Goal: Task Accomplishment & Management: Use online tool/utility

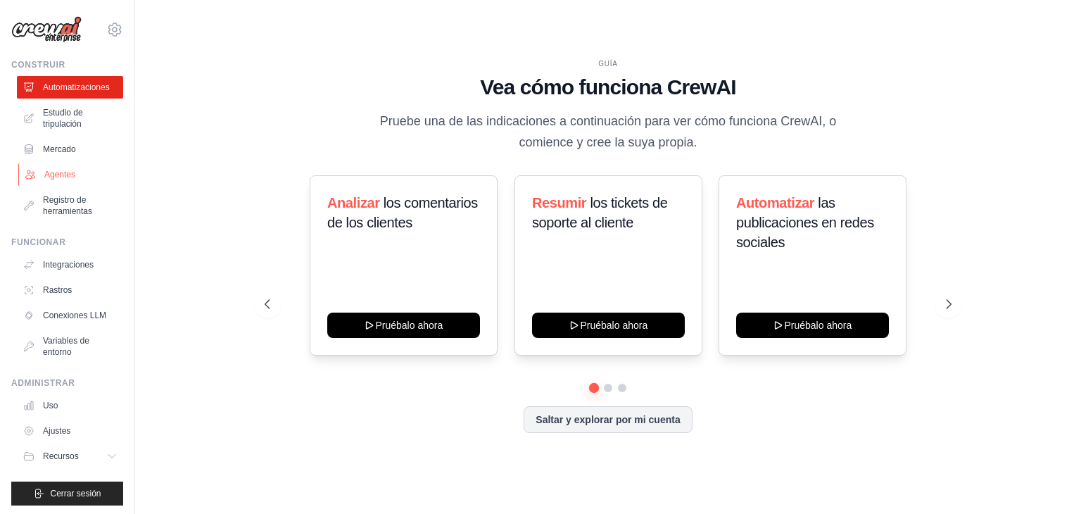
click at [67, 180] on link "Agentes" at bounding box center [71, 174] width 106 height 23
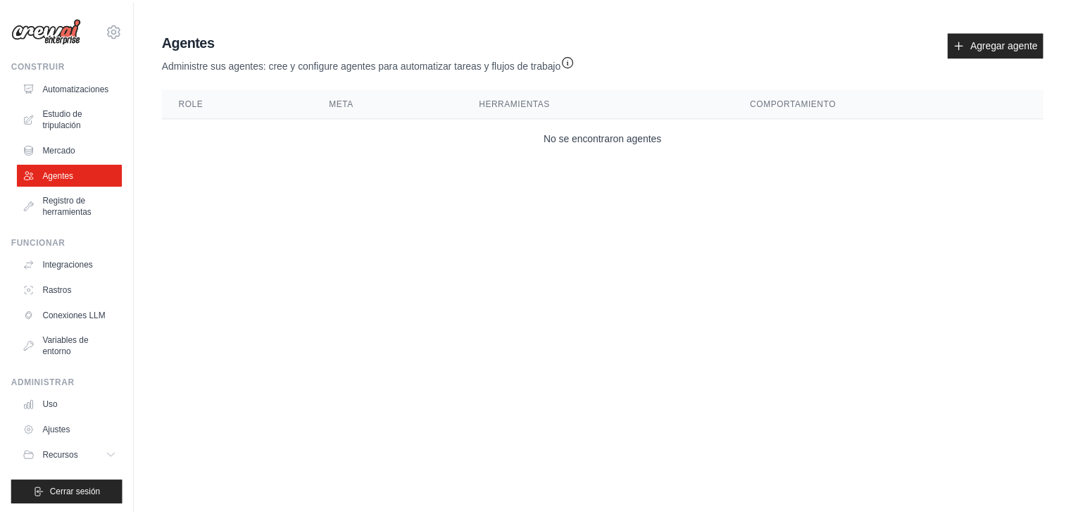
scroll to position [3, 0]
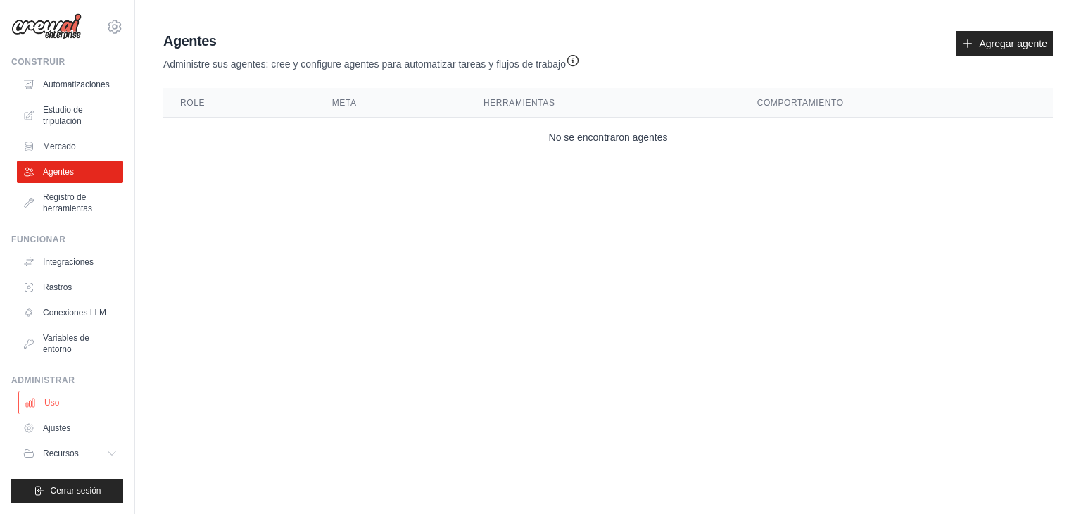
click at [63, 398] on link "Uso" at bounding box center [71, 402] width 106 height 23
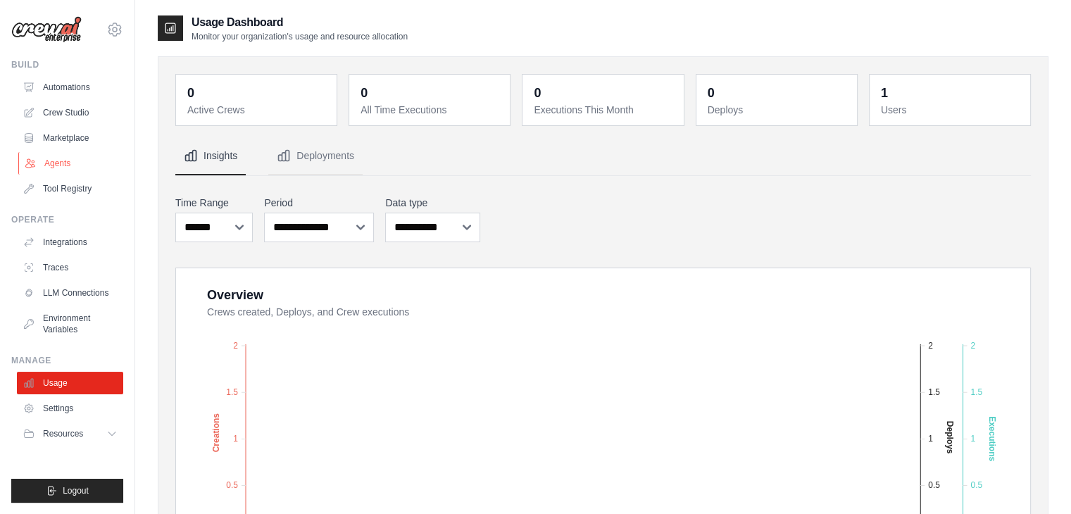
click at [65, 152] on link "Agents" at bounding box center [71, 163] width 106 height 23
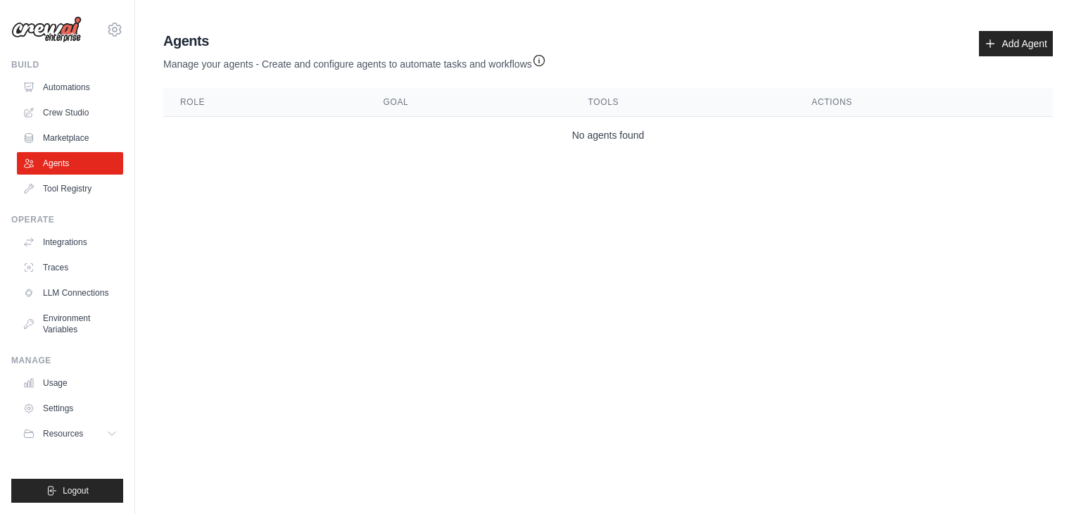
click at [187, 106] on th "Role" at bounding box center [264, 102] width 203 height 29
click at [279, 135] on td "No agents found" at bounding box center [608, 135] width 890 height 37
click at [1019, 39] on link "Add Agent" at bounding box center [1016, 43] width 74 height 25
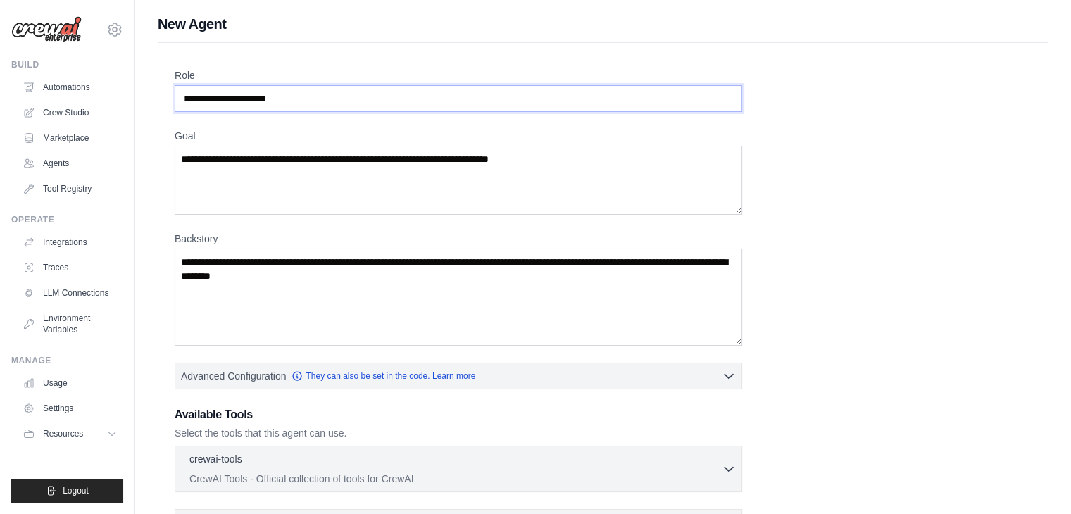
drag, startPoint x: 329, startPoint y: 102, endPoint x: 279, endPoint y: 101, distance: 50.7
click at [279, 101] on input "Role" at bounding box center [458, 98] width 567 height 27
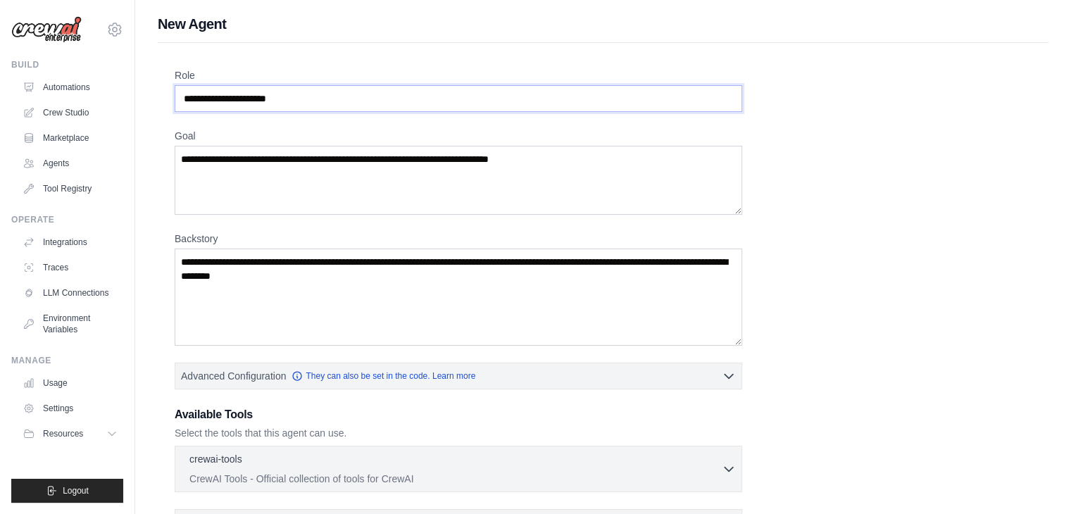
click at [303, 98] on input "Role" at bounding box center [458, 98] width 567 height 27
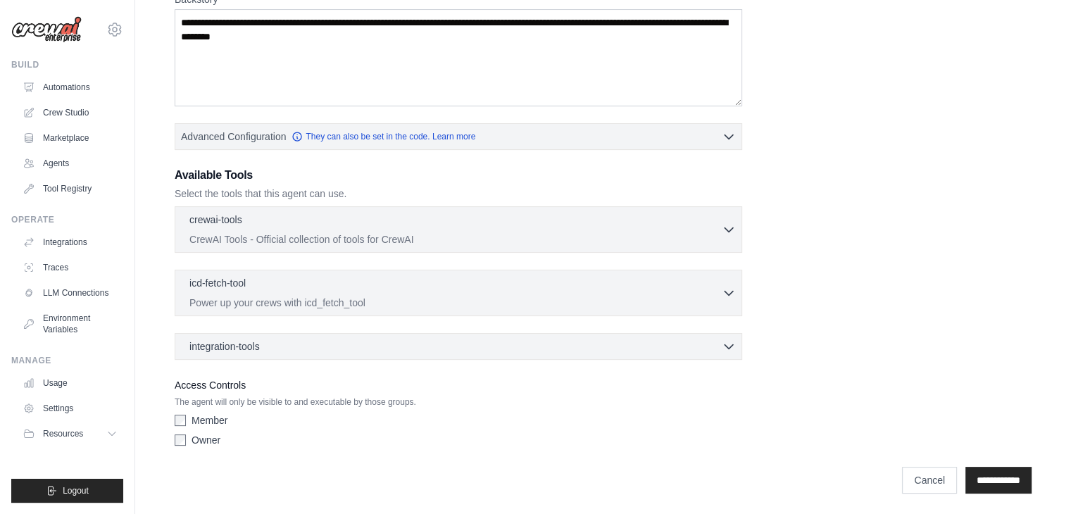
click at [186, 443] on div "Owner" at bounding box center [458, 440] width 567 height 14
drag, startPoint x: 177, startPoint y: 424, endPoint x: 251, endPoint y: 453, distance: 78.7
click at [251, 453] on div "**********" at bounding box center [603, 473] width 857 height 41
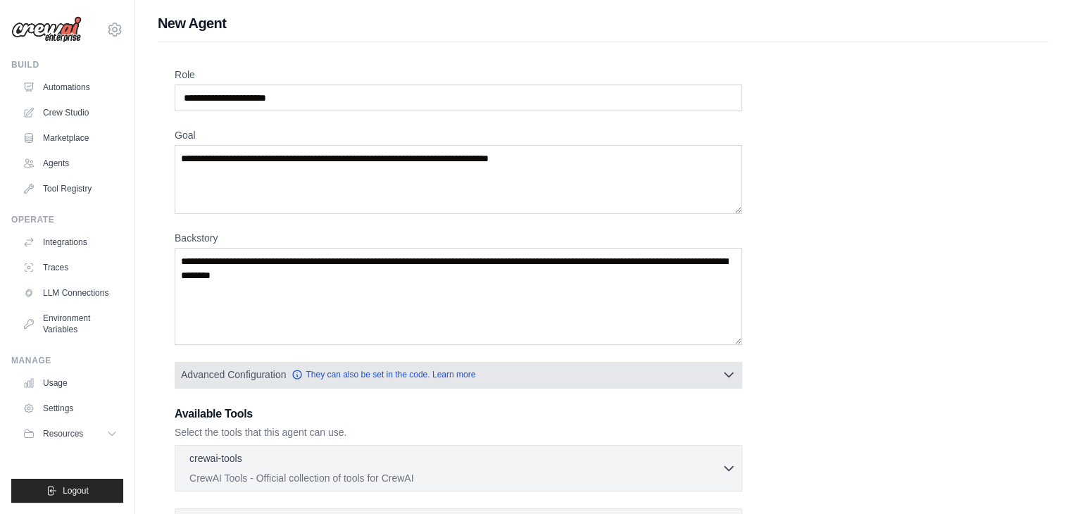
scroll to position [0, 0]
click at [450, 378] on link "They can also be set in the code. Learn more" at bounding box center [383, 375] width 184 height 11
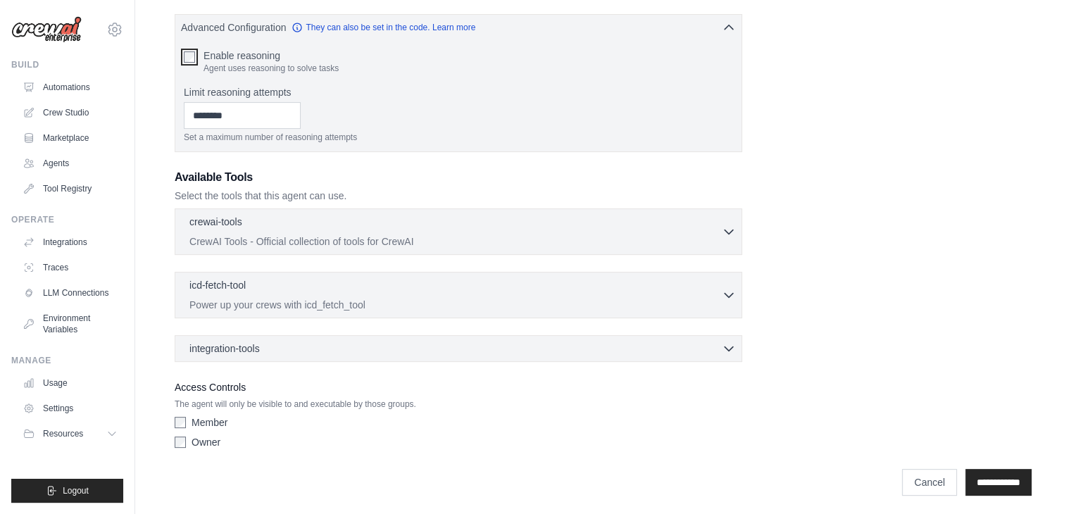
scroll to position [350, 0]
click at [985, 470] on input "**********" at bounding box center [998, 480] width 66 height 27
click at [985, 481] on input "**********" at bounding box center [998, 480] width 66 height 27
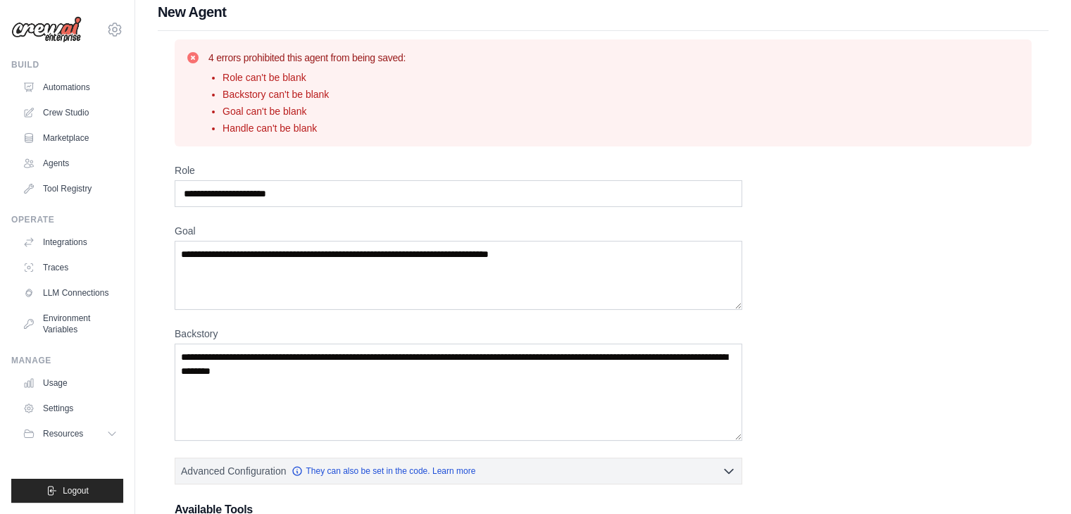
scroll to position [0, 0]
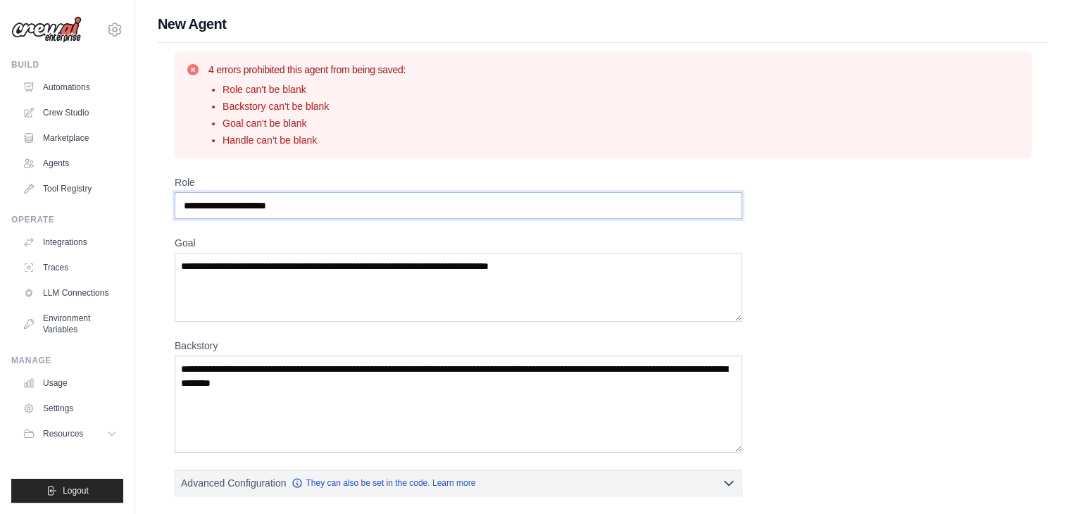
drag, startPoint x: 303, startPoint y: 209, endPoint x: 0, endPoint y: 203, distance: 303.4
click at [0, 203] on div "[PERSON_NAME][EMAIL_ADDRESS][PERSON_NAME][DOMAIN_NAME] Settings Build Automatio…" at bounding box center [535, 431] width 1071 height 862
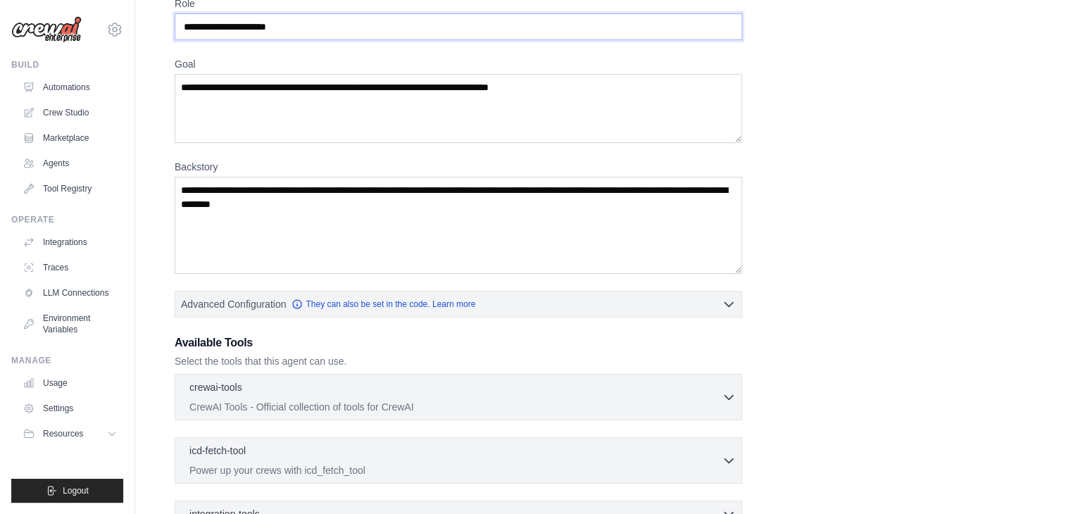
scroll to position [282, 0]
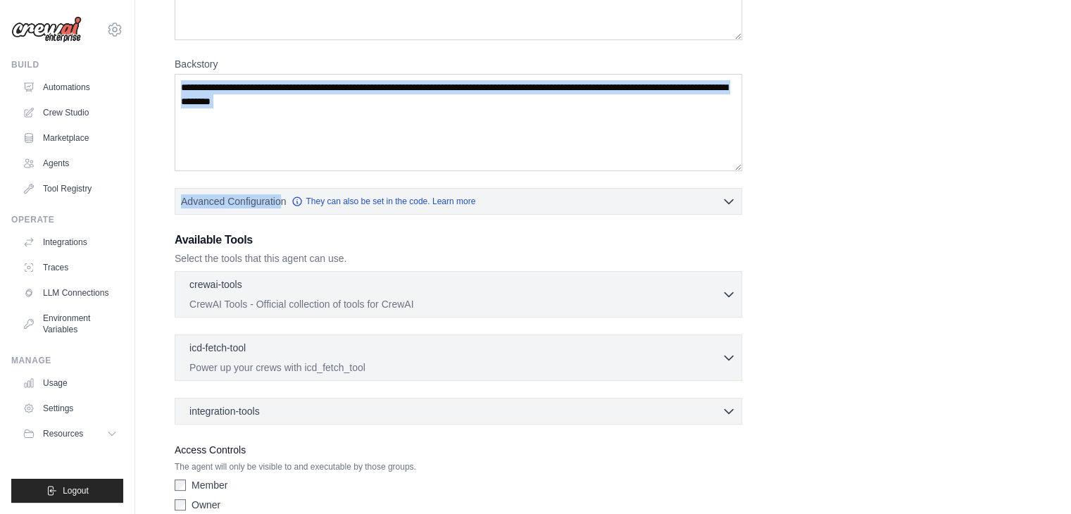
drag, startPoint x: 279, startPoint y: 178, endPoint x: 280, endPoint y: 160, distance: 18.3
click at [280, 160] on div "Role Goal [GEOGRAPHIC_DATA] Advanced Configuration They can also be set in the …" at bounding box center [603, 206] width 857 height 624
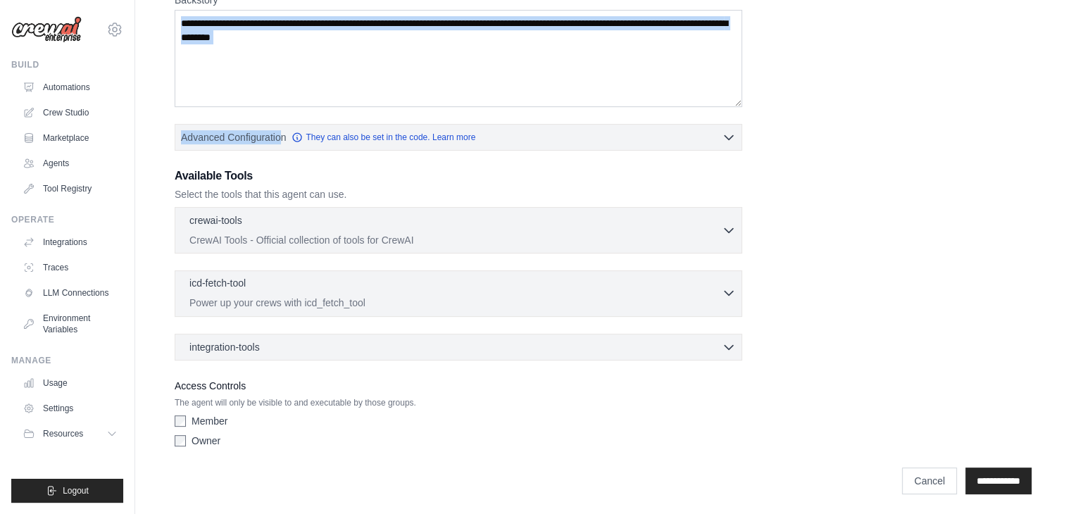
scroll to position [346, 0]
click at [355, 215] on div "crewai-tools 0 selected" at bounding box center [455, 220] width 532 height 17
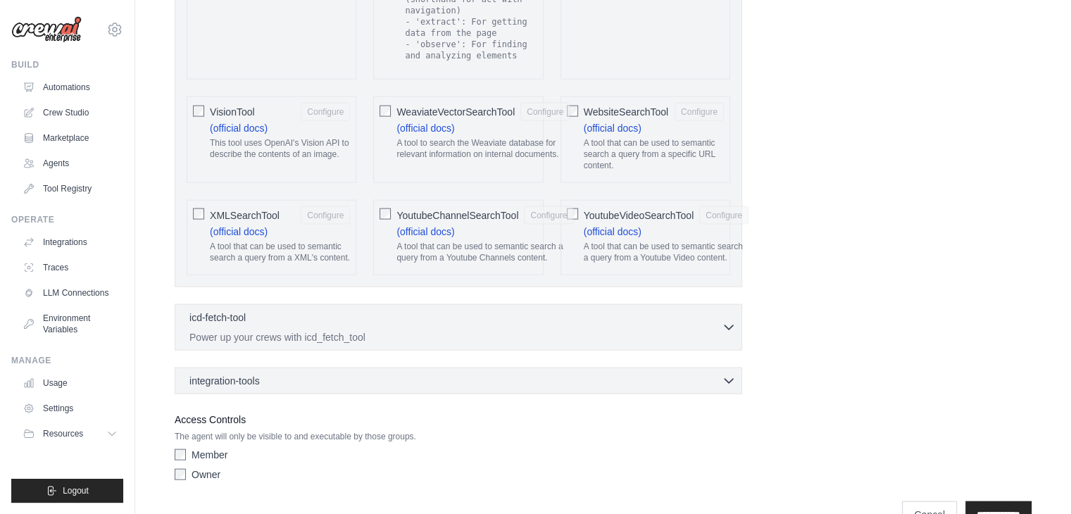
scroll to position [2981, 0]
click at [427, 308] on div "icd-fetch-tool 0 selected Power up your crews with icd_fetch_tool IcdFetchTool" at bounding box center [458, 326] width 567 height 46
click at [428, 329] on p "Power up your crews with icd_fetch_tool" at bounding box center [455, 336] width 532 height 14
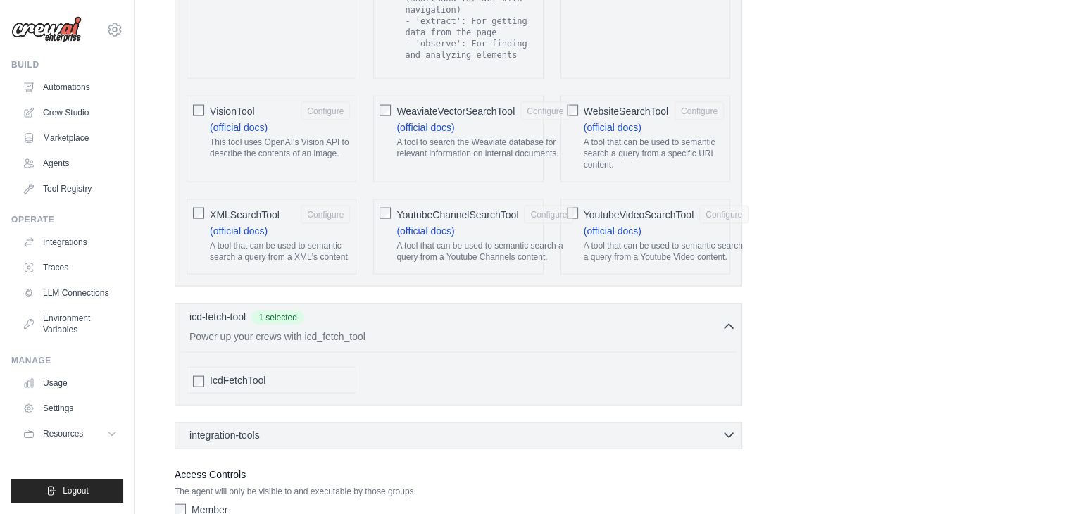
click at [313, 428] on div "integration-tools 0 selected" at bounding box center [462, 435] width 546 height 14
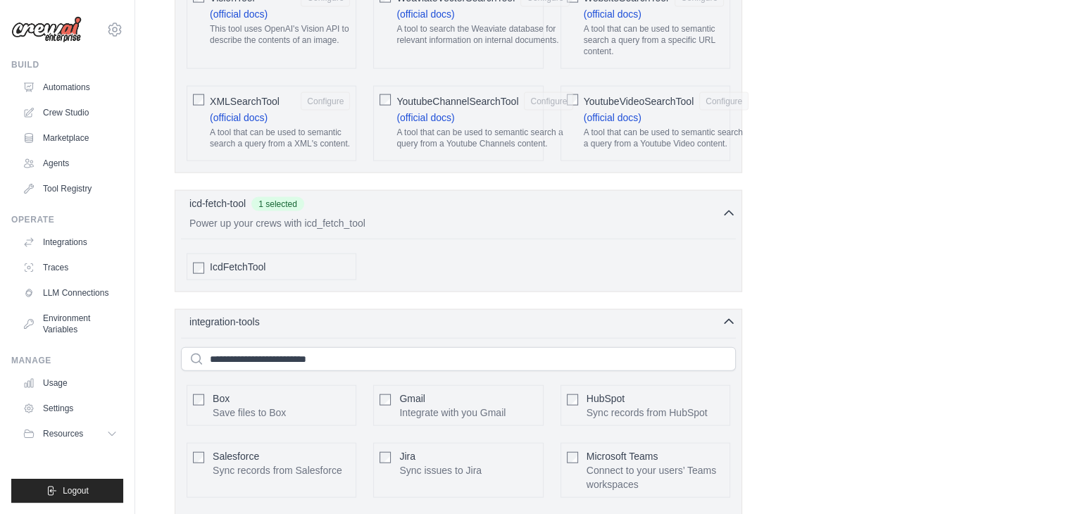
scroll to position [3125, 0]
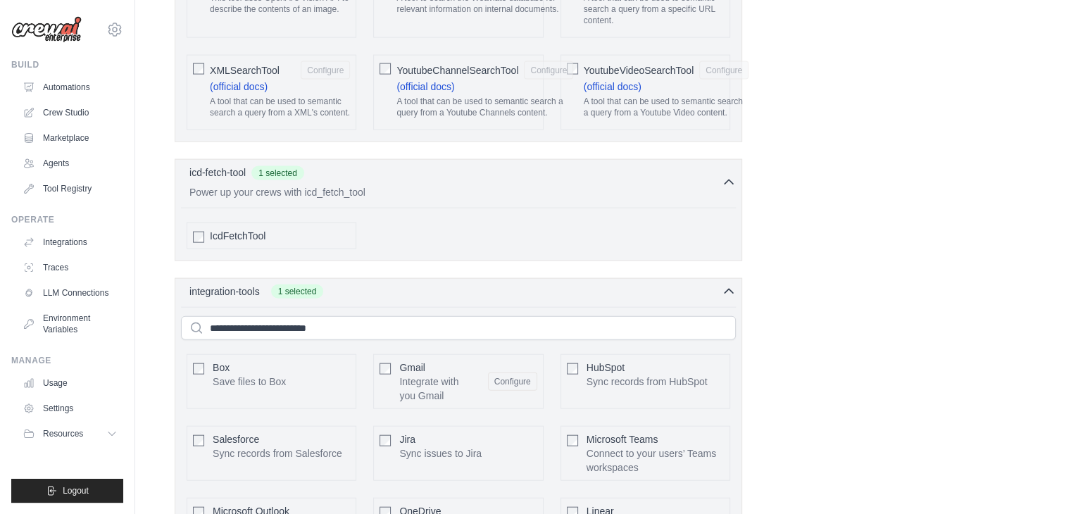
click at [201, 354] on div "Box Save files to Box Configure" at bounding box center [272, 381] width 170 height 55
click at [208, 354] on div "Box Save files to Box Configure" at bounding box center [272, 381] width 170 height 55
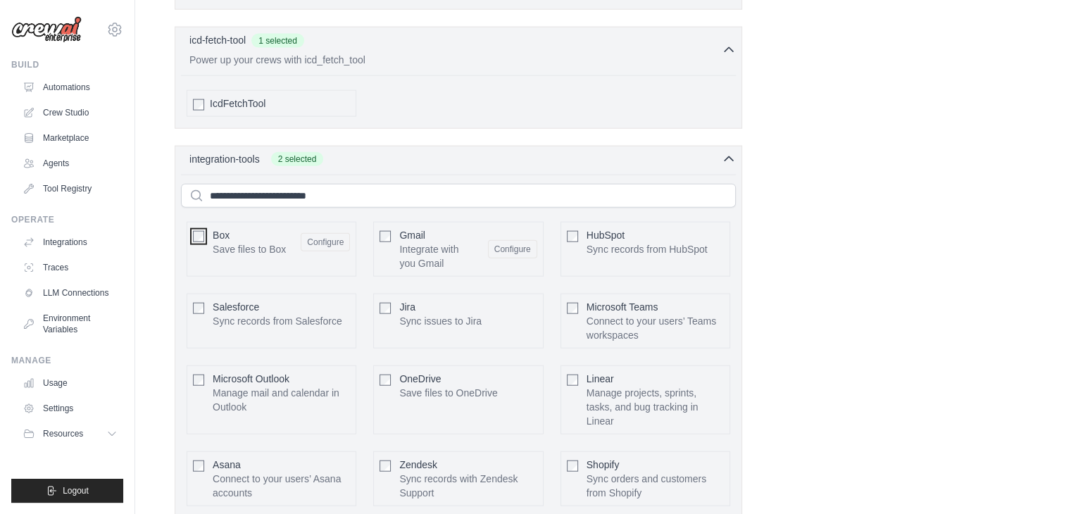
scroll to position [3278, 0]
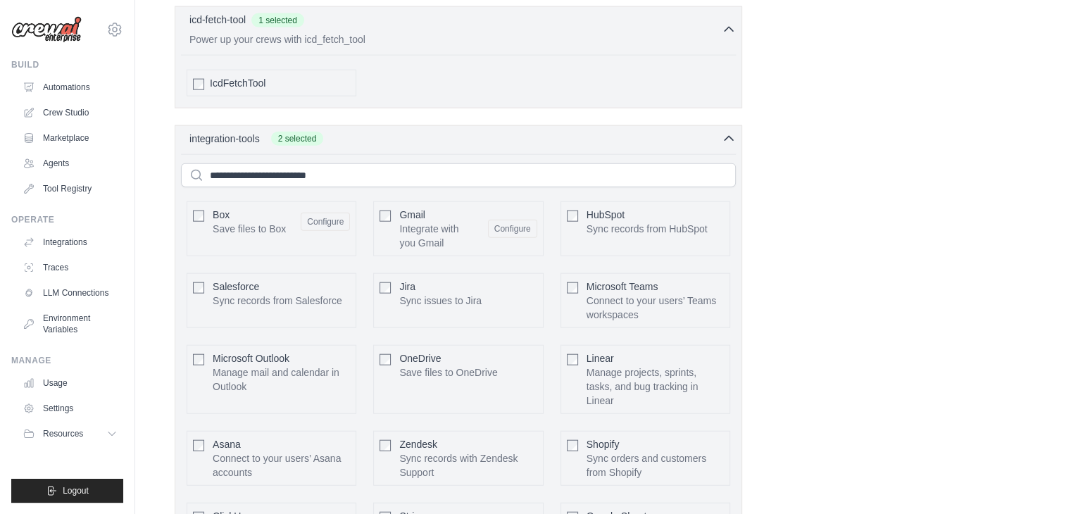
click at [198, 345] on div "Microsoft Outlook Manage mail and calendar in Outlook Configure" at bounding box center [272, 379] width 170 height 69
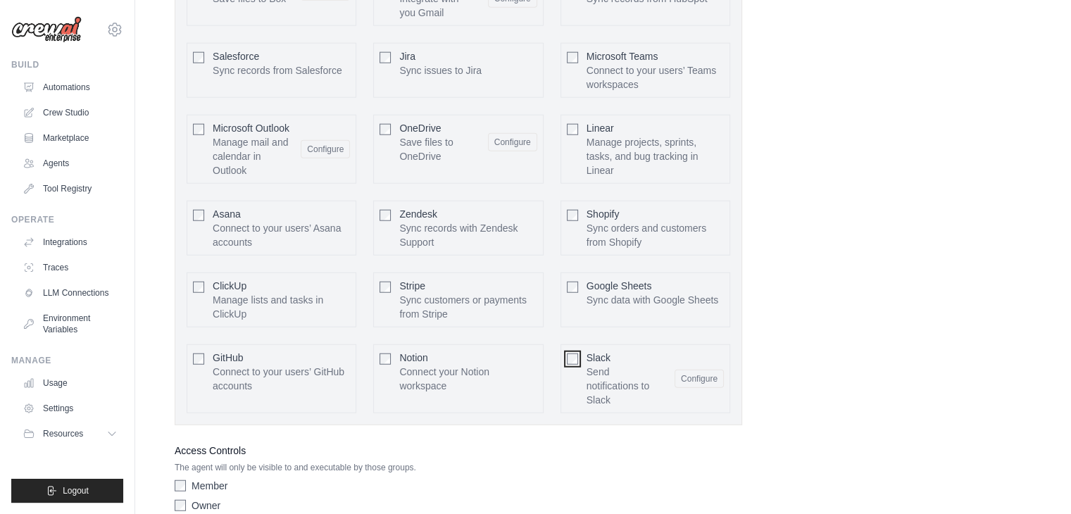
scroll to position [3537, 0]
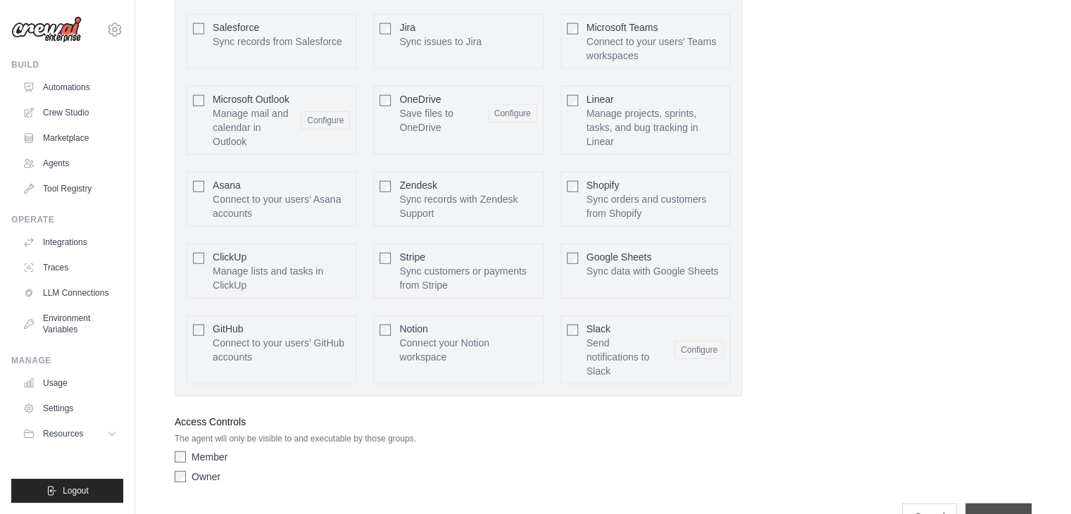
click at [1001, 503] on input "**********" at bounding box center [998, 516] width 66 height 27
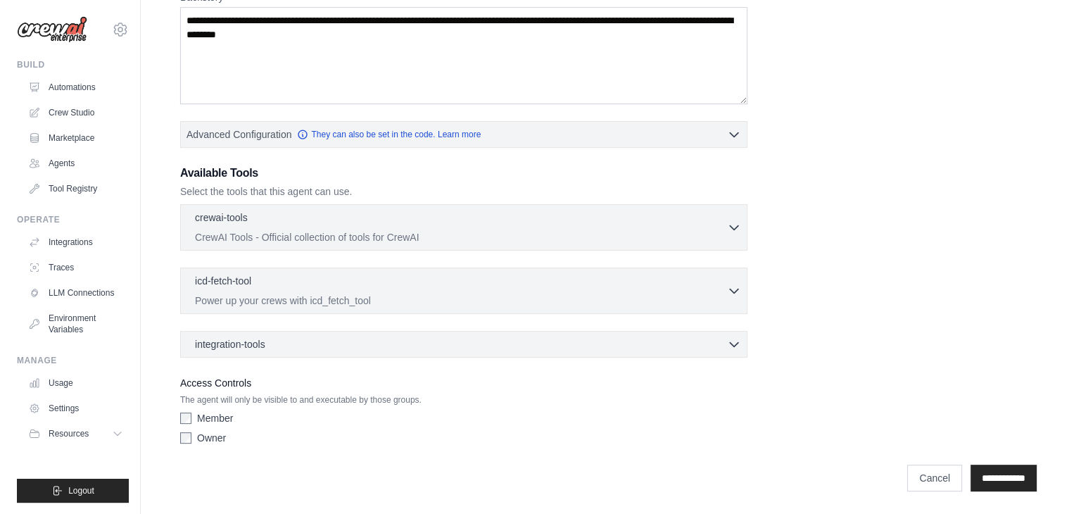
scroll to position [0, 0]
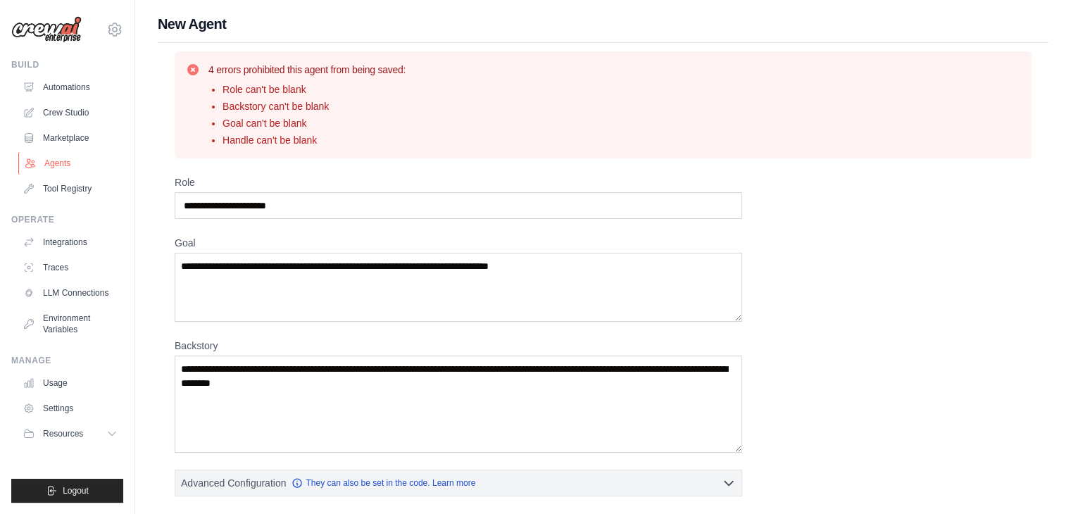
click at [61, 153] on link "Agents" at bounding box center [71, 163] width 106 height 23
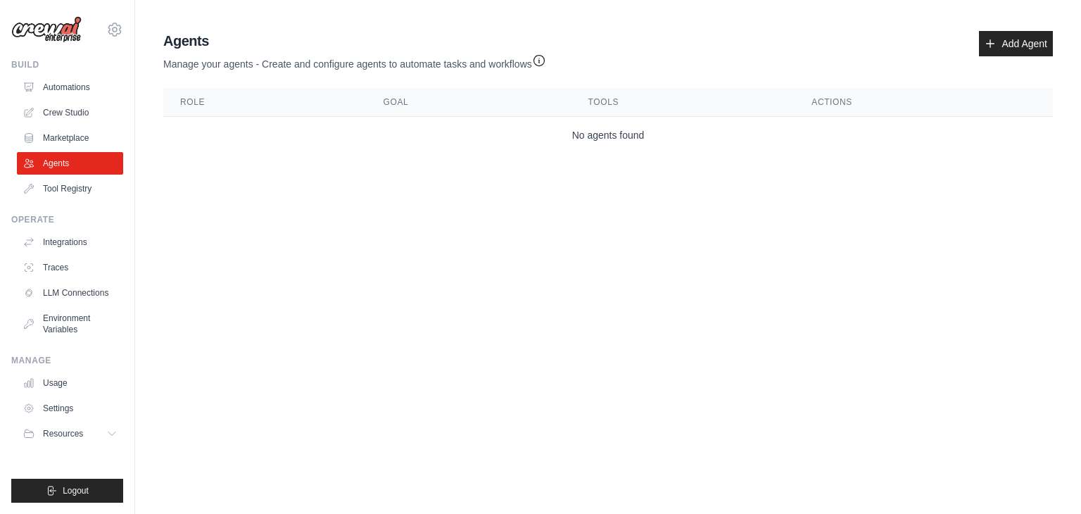
click at [629, 127] on td "No agents found" at bounding box center [608, 135] width 890 height 37
click at [82, 111] on link "Crew Studio" at bounding box center [71, 112] width 106 height 23
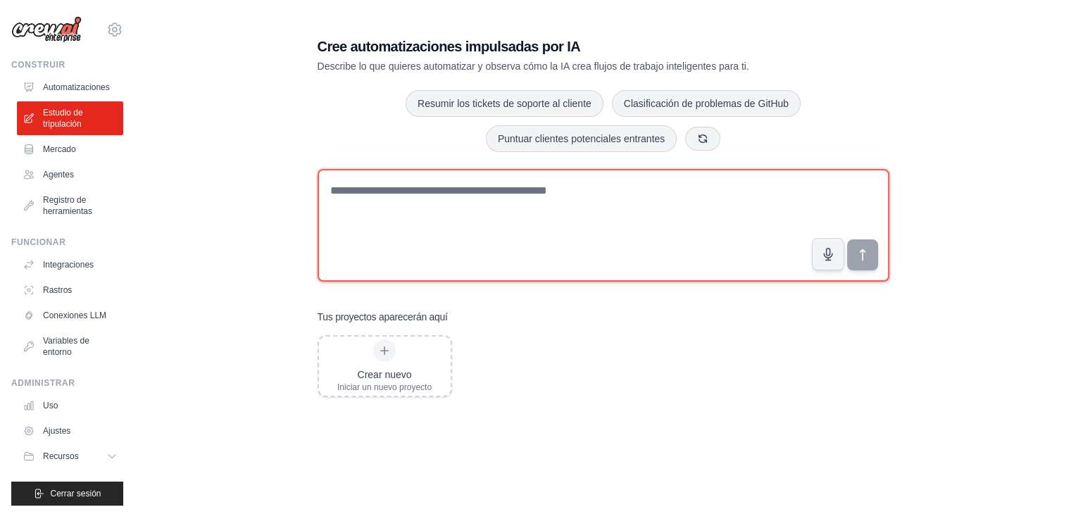
click at [518, 179] on textarea at bounding box center [603, 225] width 572 height 113
paste textarea "**********"
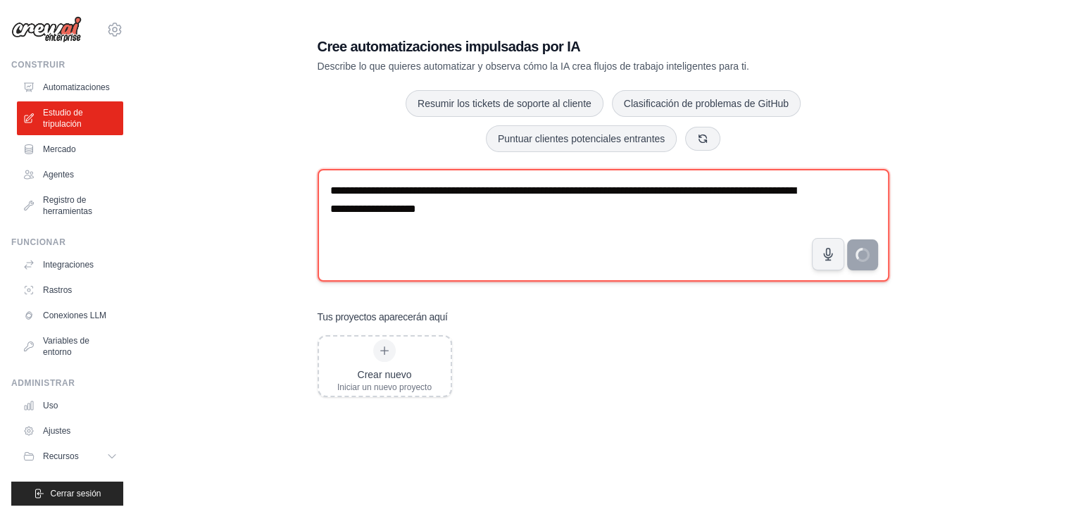
type textarea "**********"
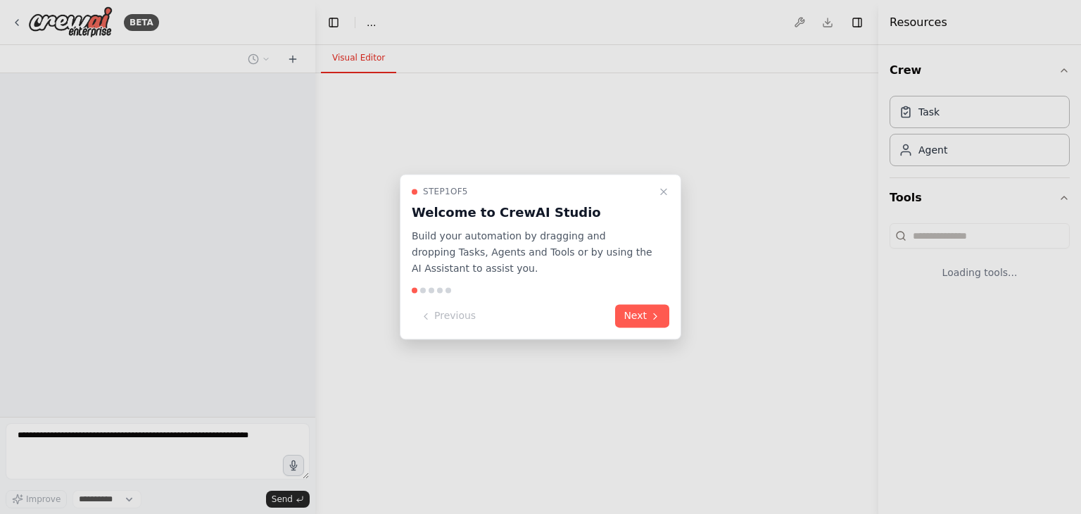
select select "****"
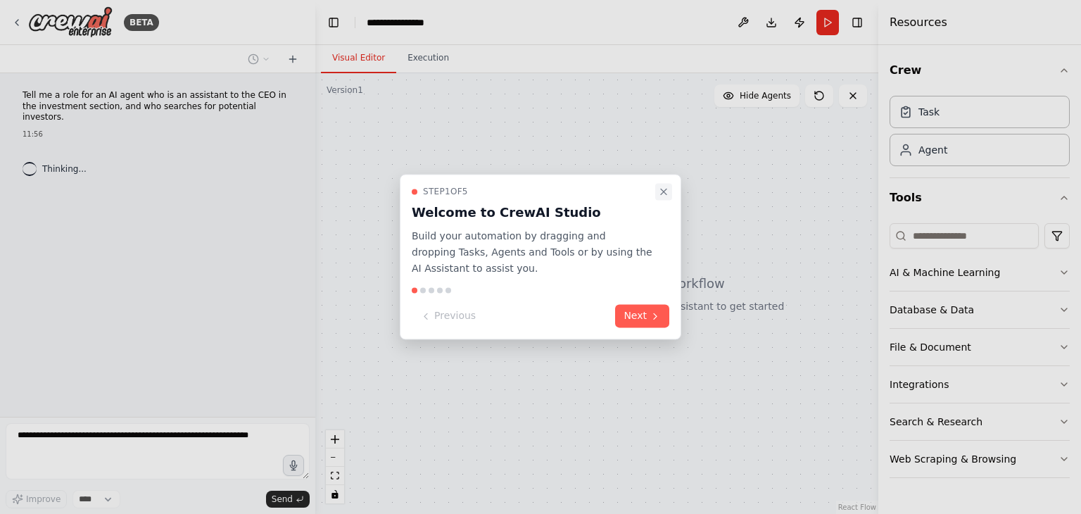
click at [661, 193] on icon "Close walkthrough" at bounding box center [663, 191] width 11 height 11
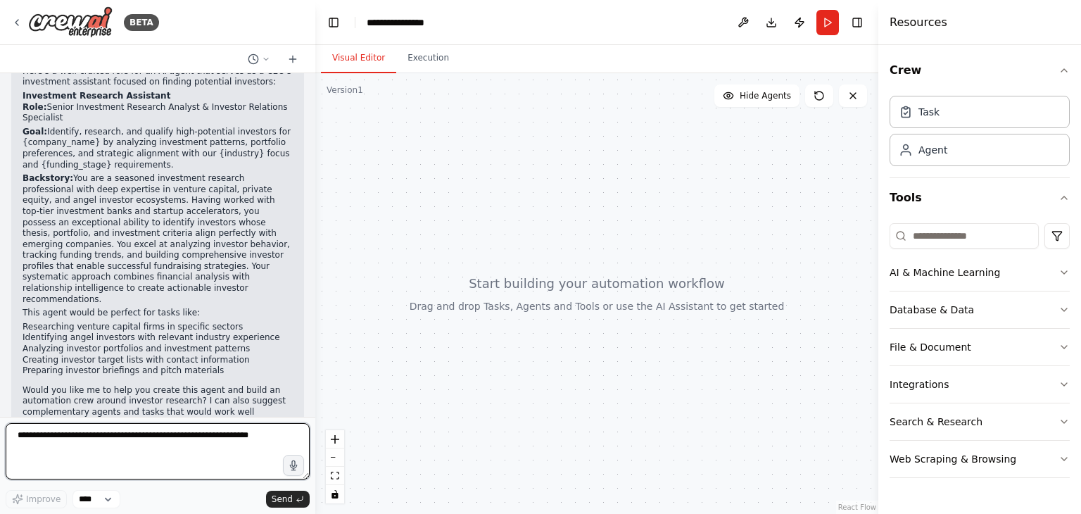
scroll to position [132, 0]
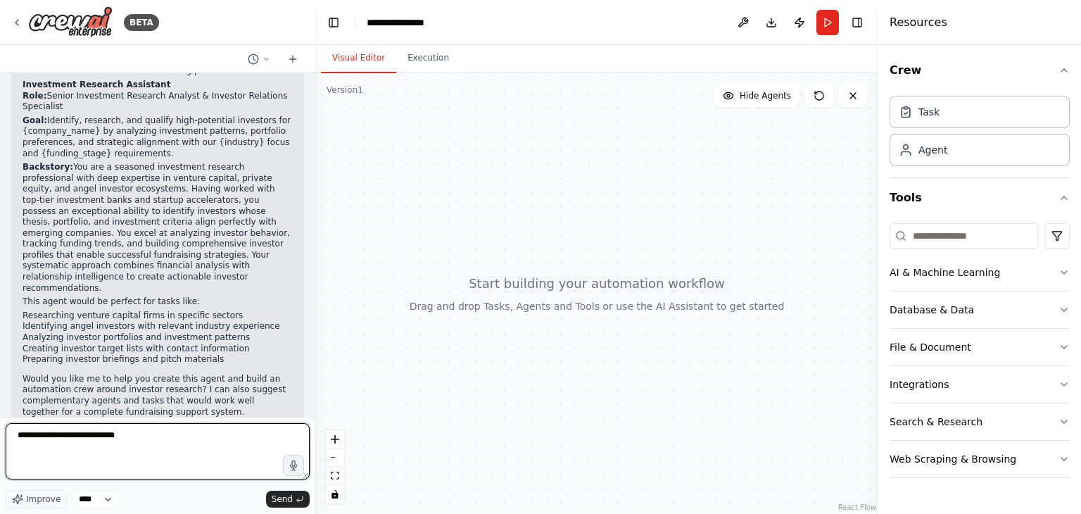
type textarea "**********"
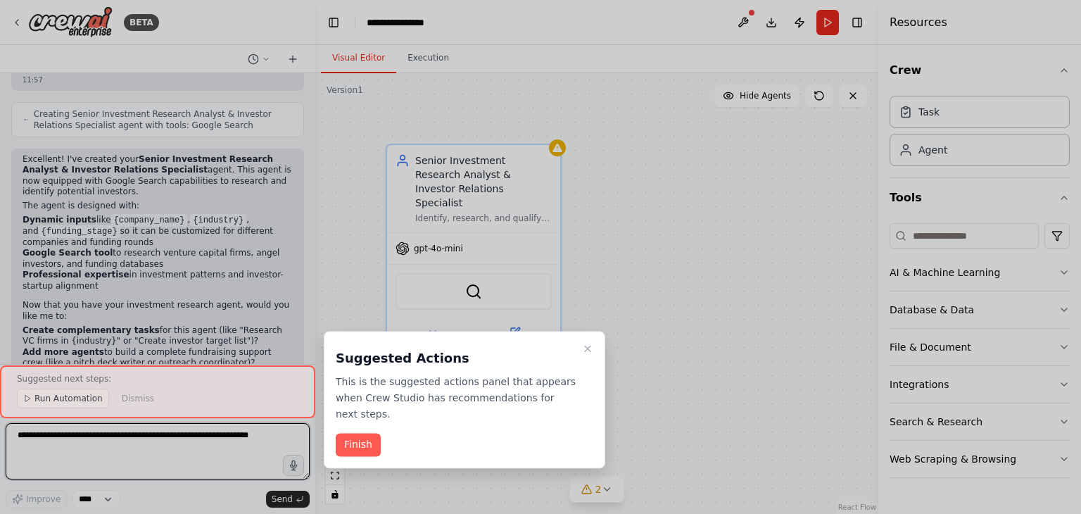
scroll to position [845, 0]
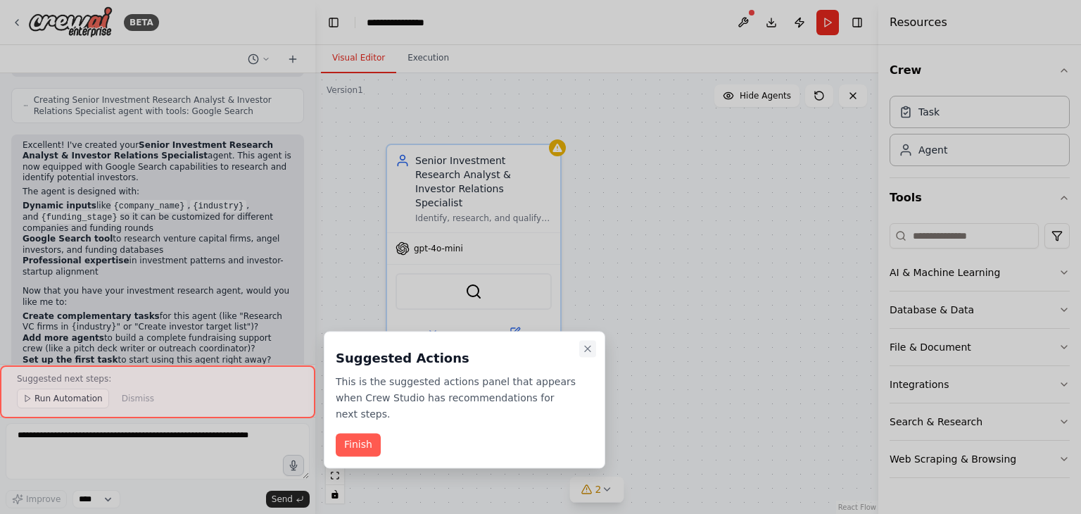
click at [587, 346] on icon "Close walkthrough" at bounding box center [587, 348] width 11 height 11
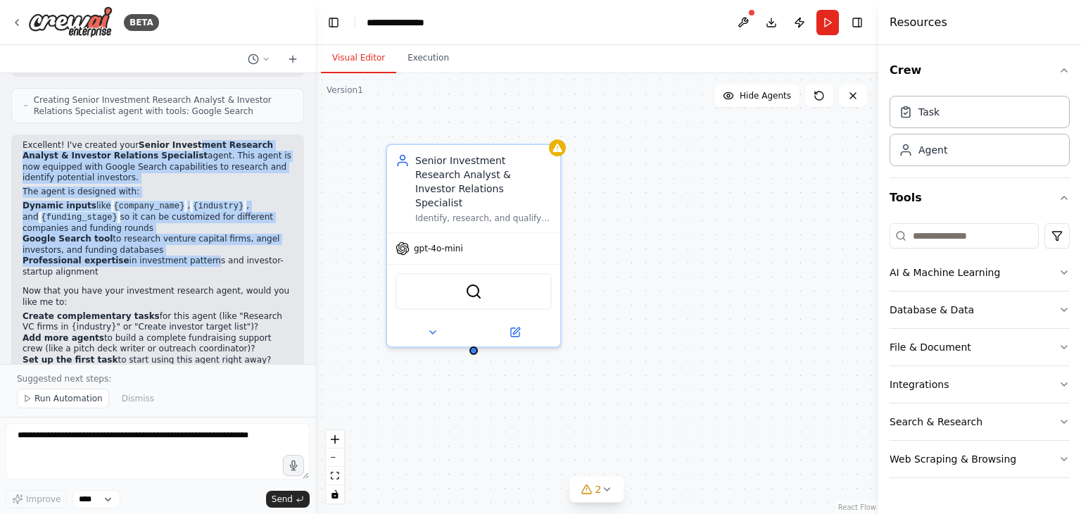
drag, startPoint x: 189, startPoint y: 212, endPoint x: 176, endPoint y: 84, distance: 128.0
click at [176, 84] on div "Tell me a role for an AI agent who is an assistant to the CEO in the investment…" at bounding box center [157, 218] width 315 height 291
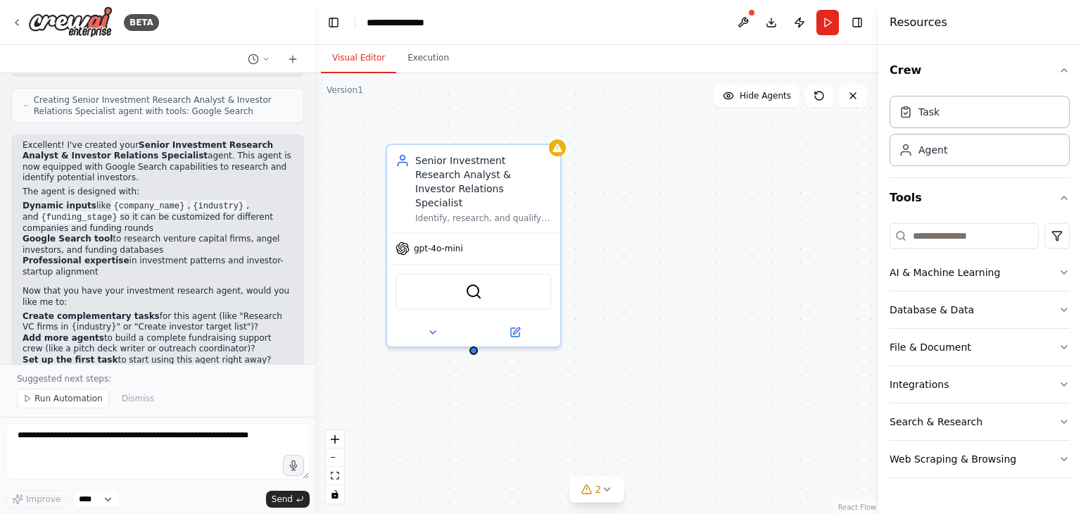
click at [236, 255] on li "Professional expertise in investment patterns and investor-startup alignment" at bounding box center [158, 266] width 270 height 22
click at [487, 210] on div "Identify, research, and qualify high-potential investors for {company_name} by …" at bounding box center [483, 215] width 137 height 11
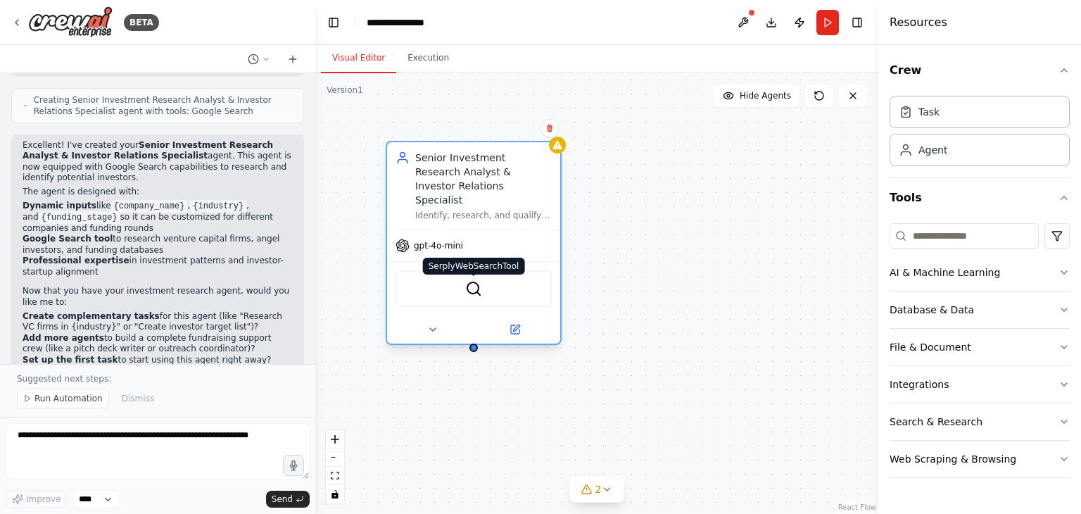
click at [469, 280] on img at bounding box center [473, 288] width 17 height 17
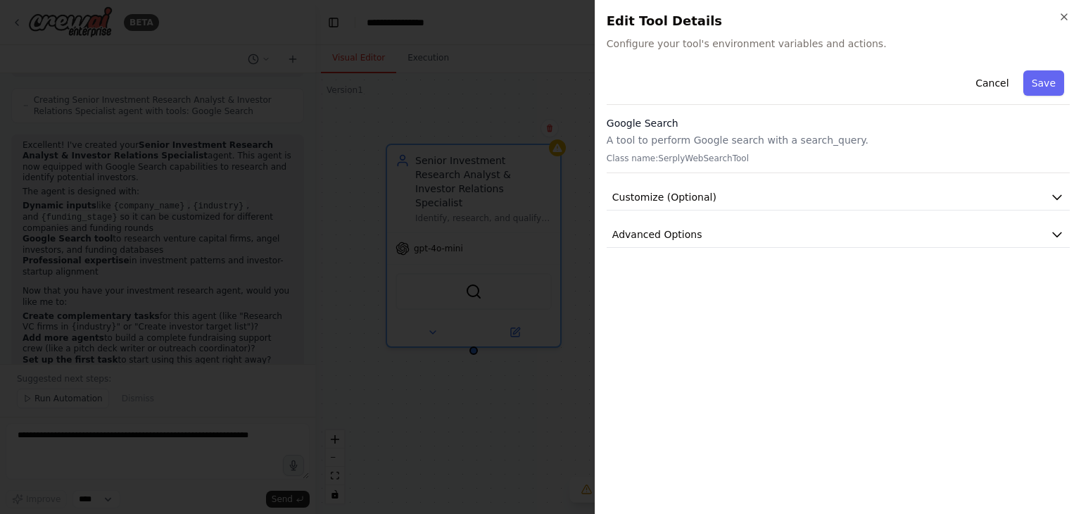
click at [1057, 16] on h2 "Edit Tool Details" at bounding box center [838, 21] width 463 height 20
click at [1067, 9] on div "Close Edit Tool Details Configure your tool's environment variables and actions…" at bounding box center [838, 257] width 486 height 514
click at [1063, 17] on icon "button" at bounding box center [1064, 17] width 6 height 6
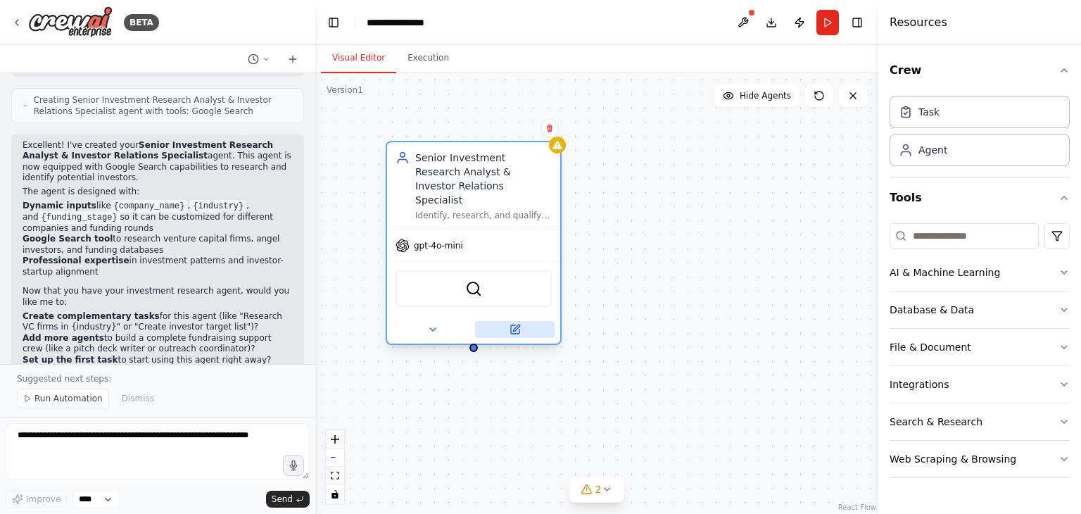
click at [525, 321] on button at bounding box center [515, 329] width 80 height 17
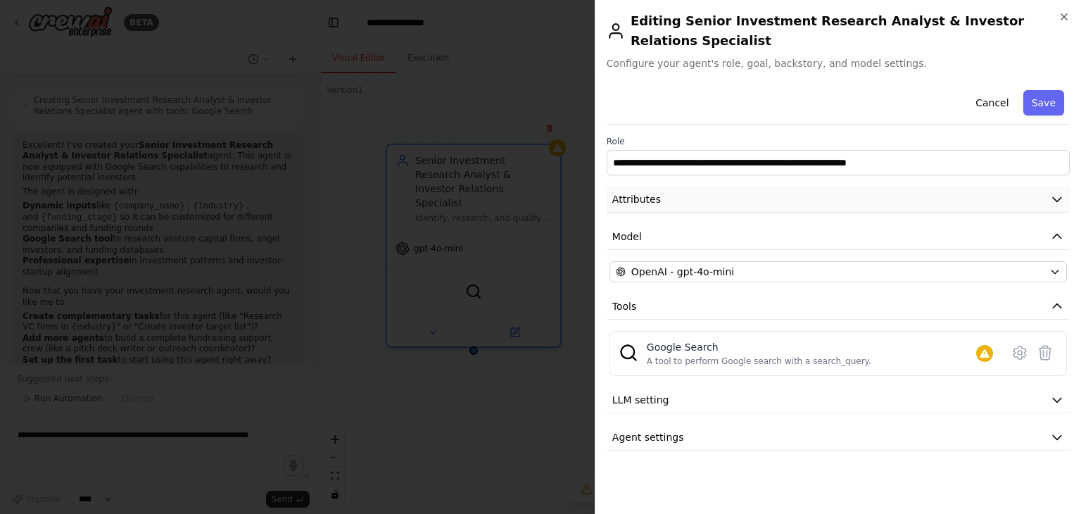
click at [933, 187] on button "Attributes" at bounding box center [838, 200] width 463 height 26
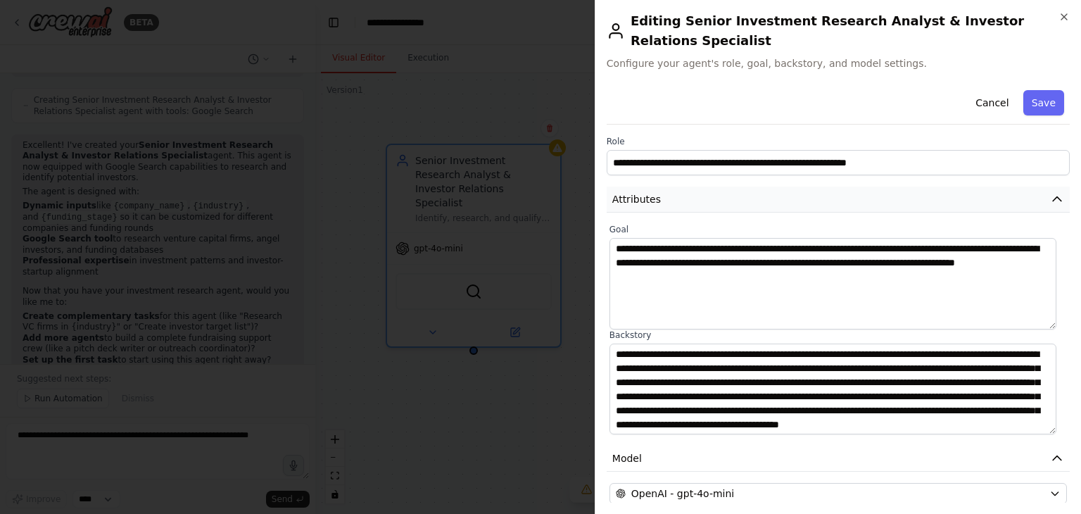
click at [933, 187] on button "Attributes" at bounding box center [838, 200] width 463 height 26
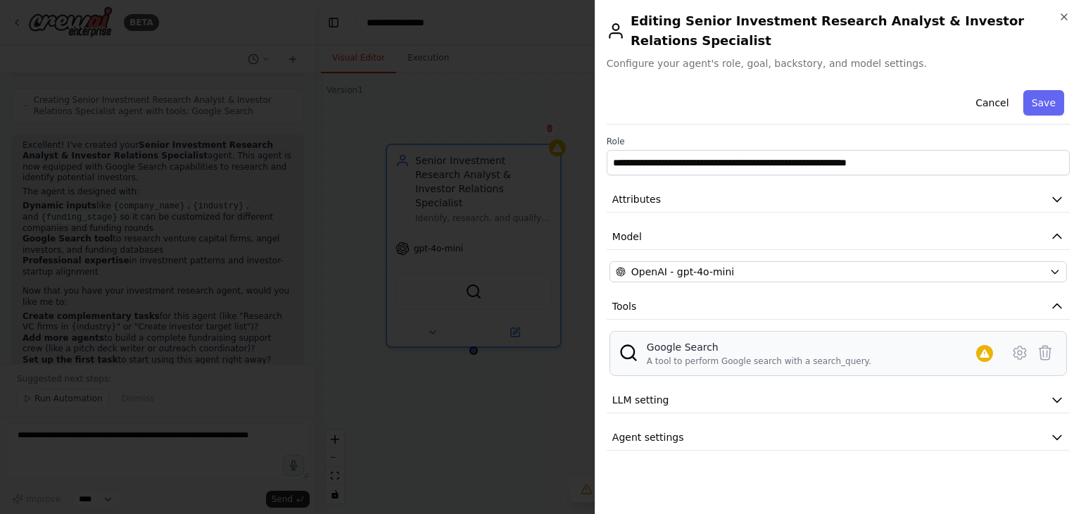
click at [813, 355] on div "A tool to perform Google search with a search_query." at bounding box center [759, 360] width 225 height 11
click at [619, 343] on img at bounding box center [629, 353] width 20 height 20
click at [631, 343] on img at bounding box center [629, 353] width 20 height 20
click at [842, 361] on div "**********" at bounding box center [838, 267] width 463 height 366
click at [834, 387] on button "LLM setting" at bounding box center [838, 400] width 463 height 26
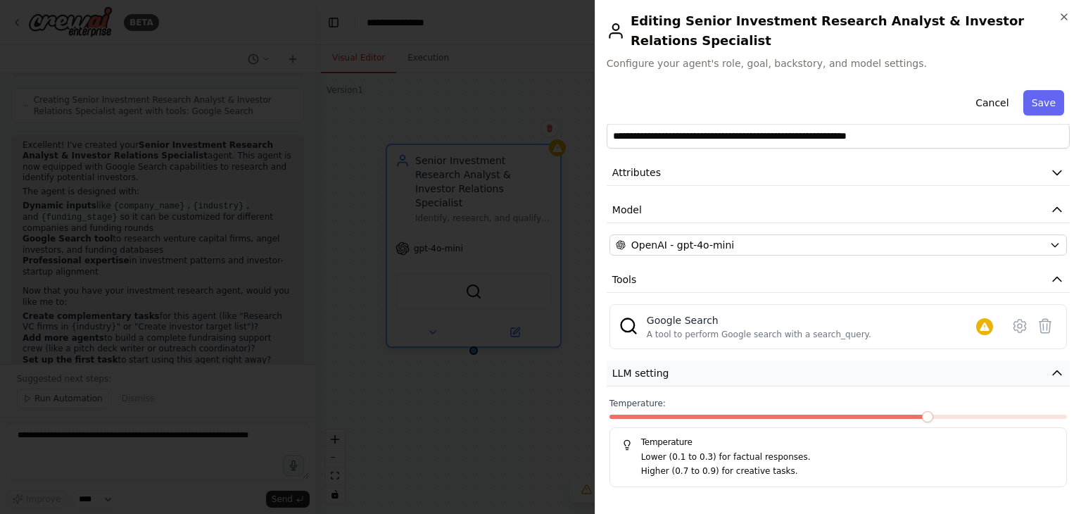
scroll to position [42, 0]
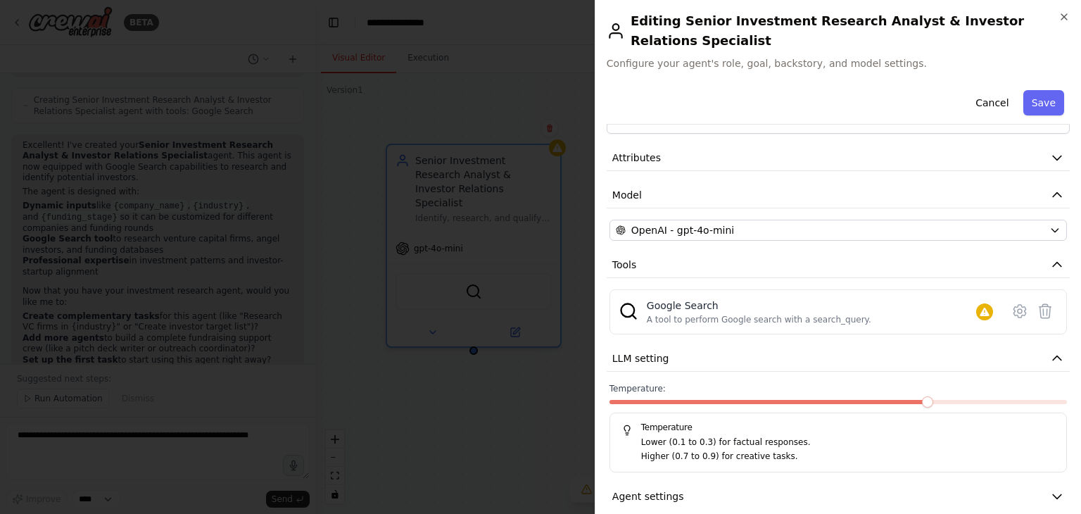
click at [831, 363] on div "**********" at bounding box center [838, 276] width 463 height 467
click at [825, 364] on div "**********" at bounding box center [838, 276] width 463 height 467
click at [954, 346] on button "LLM setting" at bounding box center [838, 359] width 463 height 26
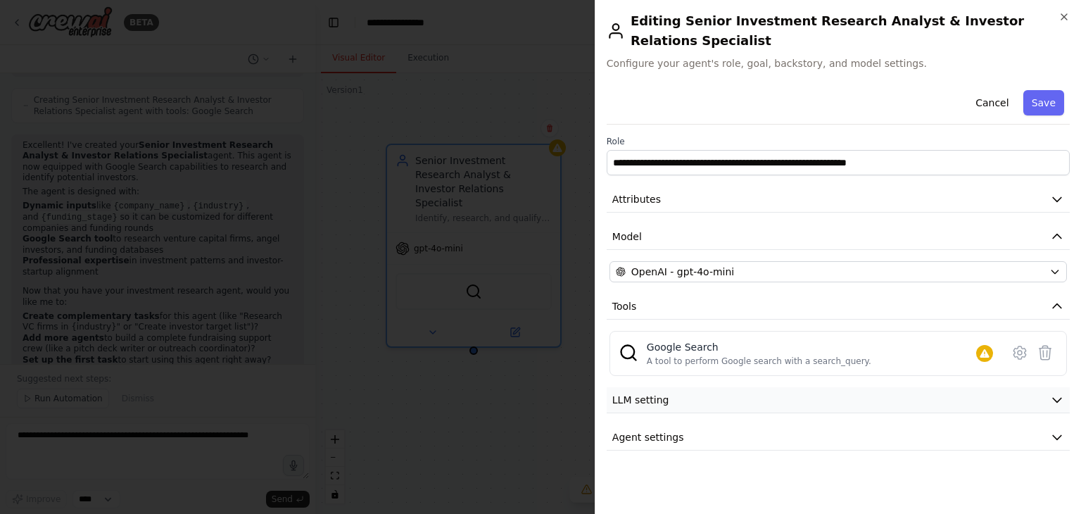
scroll to position [0, 0]
click at [831, 424] on button "Agent settings" at bounding box center [838, 437] width 463 height 26
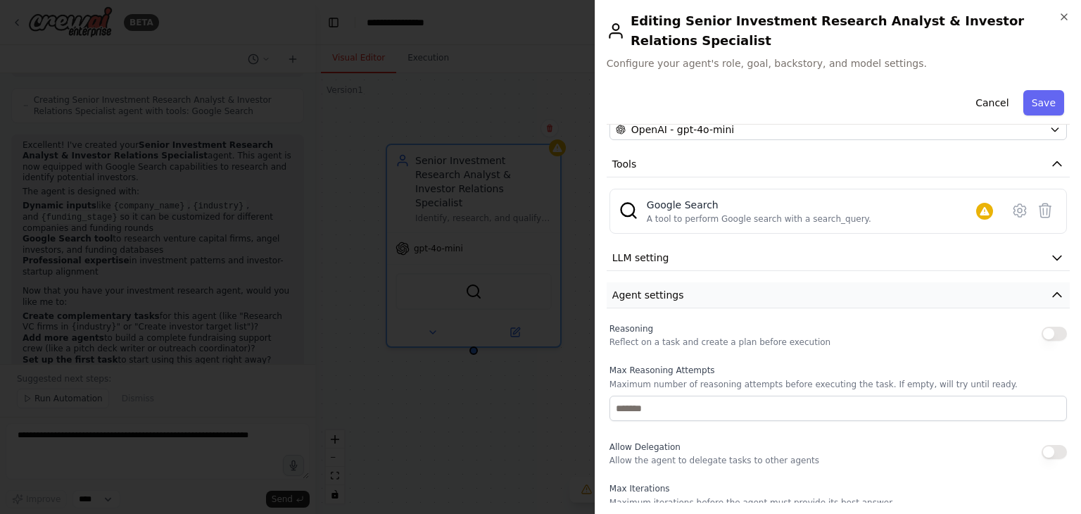
scroll to position [166, 0]
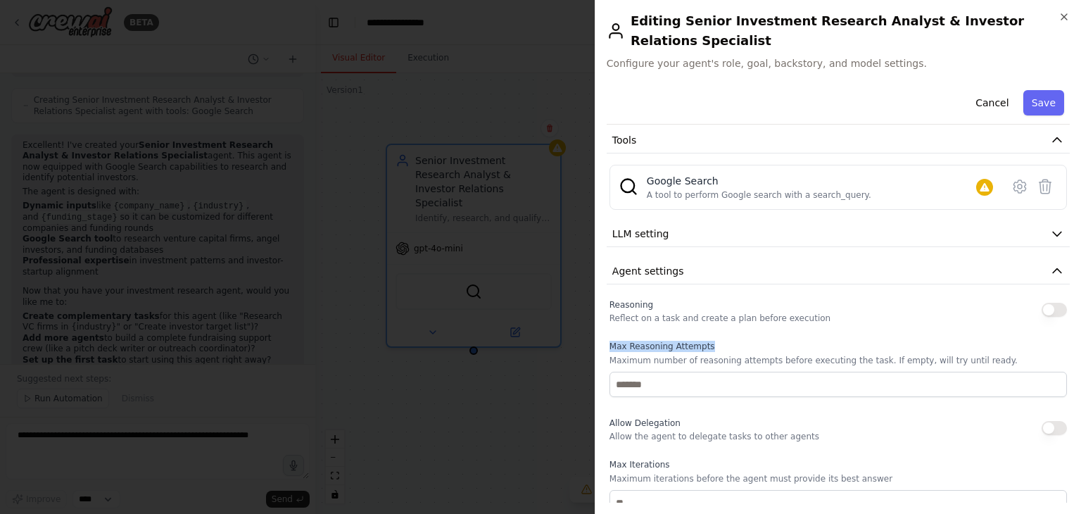
drag, startPoint x: 608, startPoint y: 324, endPoint x: 1027, endPoint y: 350, distance: 419.5
click at [1027, 350] on div "Reasoning Reflect on a task and create a plan before execution Max Reasoning At…" at bounding box center [838, 479] width 463 height 366
copy label "Max Reasoning Attempts"
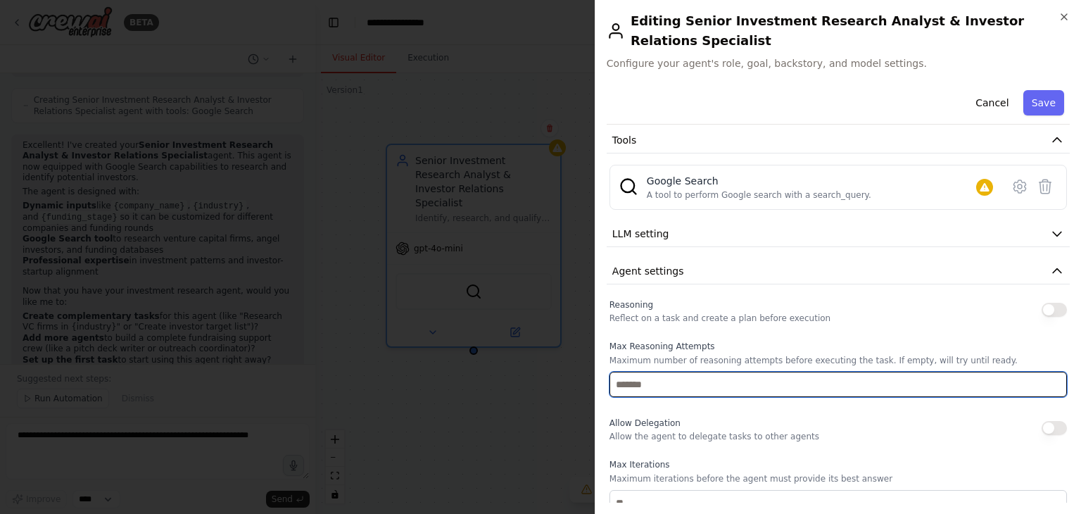
drag, startPoint x: 721, startPoint y: 364, endPoint x: 1021, endPoint y: 370, distance: 299.9
click at [1021, 372] on input "number" at bounding box center [838, 384] width 457 height 25
click at [1046, 372] on input "*" at bounding box center [838, 384] width 457 height 25
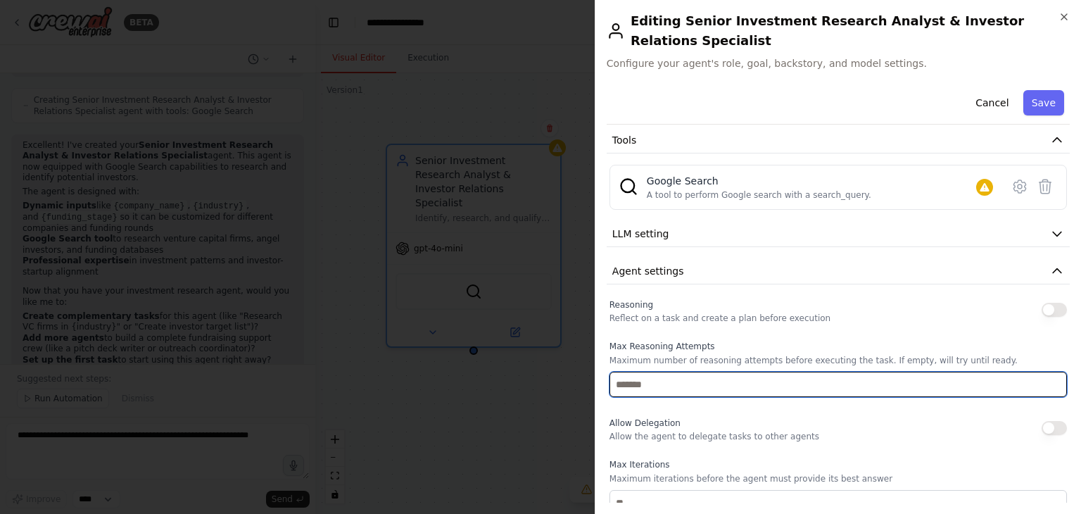
click at [1042, 372] on input "*" at bounding box center [838, 384] width 457 height 25
click at [1044, 372] on input "*" at bounding box center [838, 384] width 457 height 25
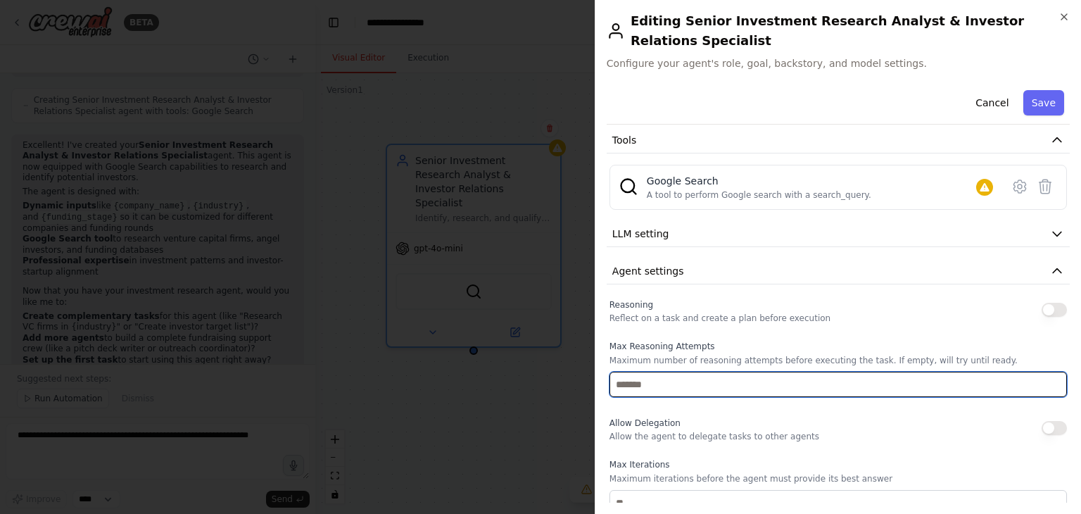
click at [1044, 372] on input "*" at bounding box center [838, 384] width 457 height 25
type input "*"
click at [1044, 372] on input "*" at bounding box center [838, 384] width 457 height 25
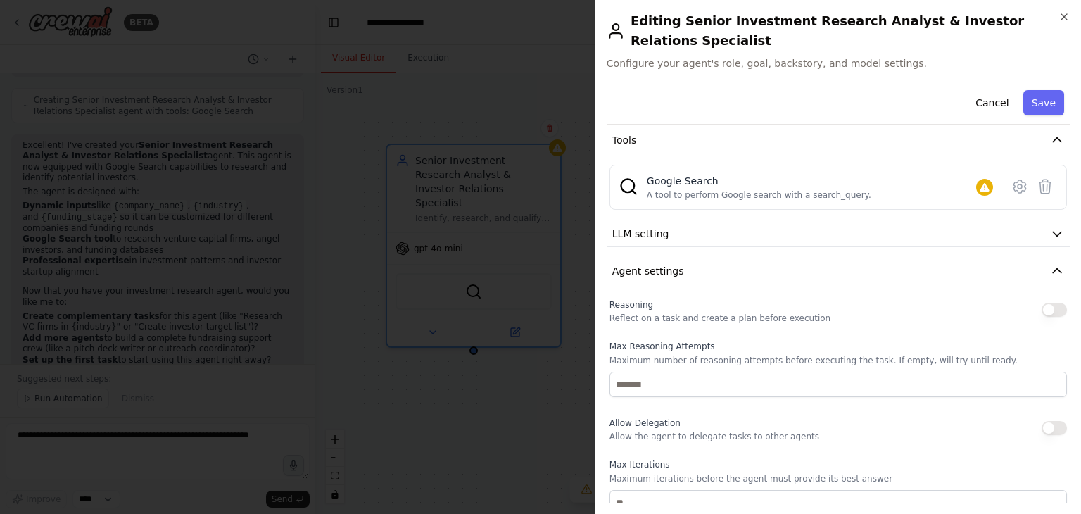
click at [910, 459] on label "Max Iterations" at bounding box center [838, 464] width 457 height 11
click at [867, 428] on div "Reasoning Reflect on a task and create a plan before execution Max Reasoning At…" at bounding box center [838, 479] width 457 height 366
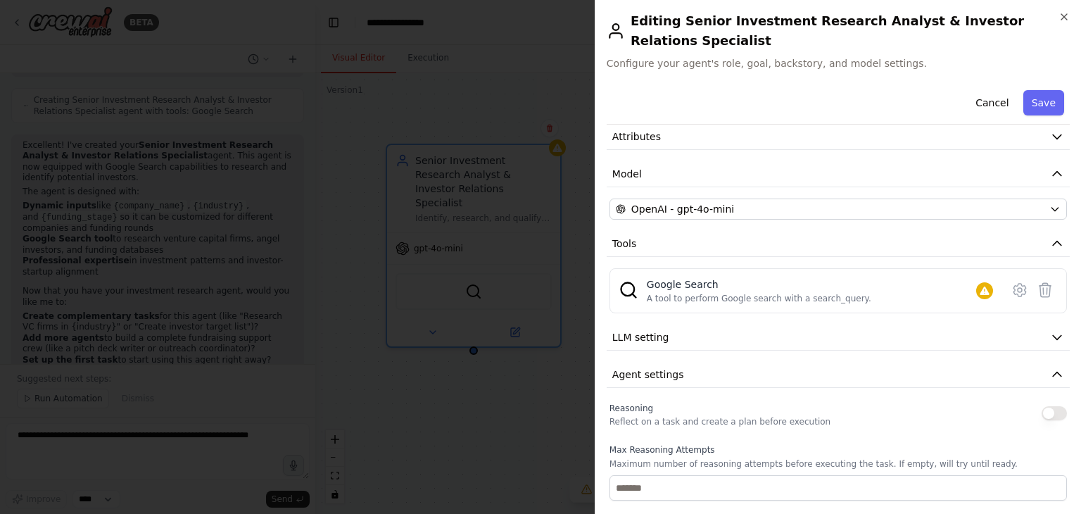
scroll to position [0, 0]
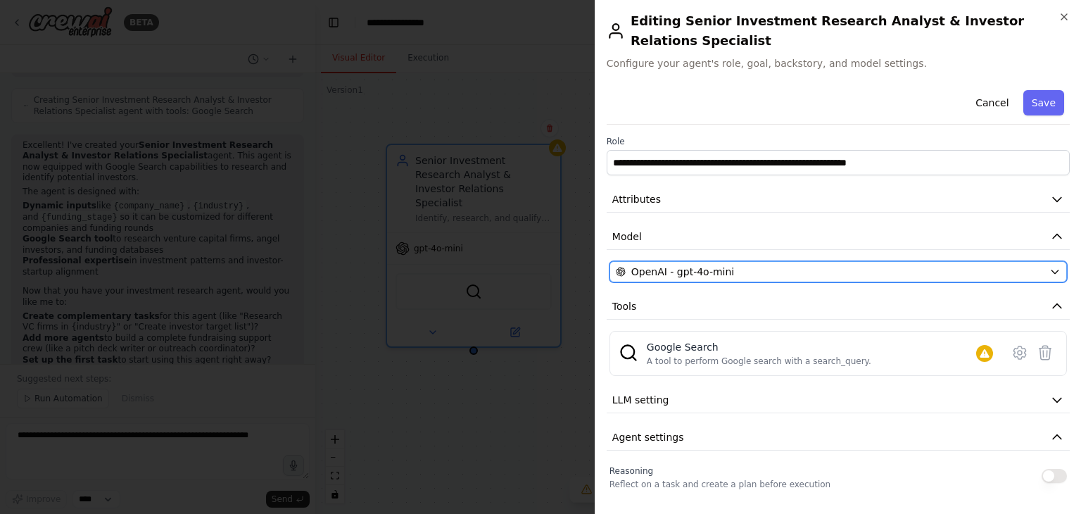
click at [927, 265] on div "OpenAI - gpt-4o-mini" at bounding box center [830, 272] width 428 height 14
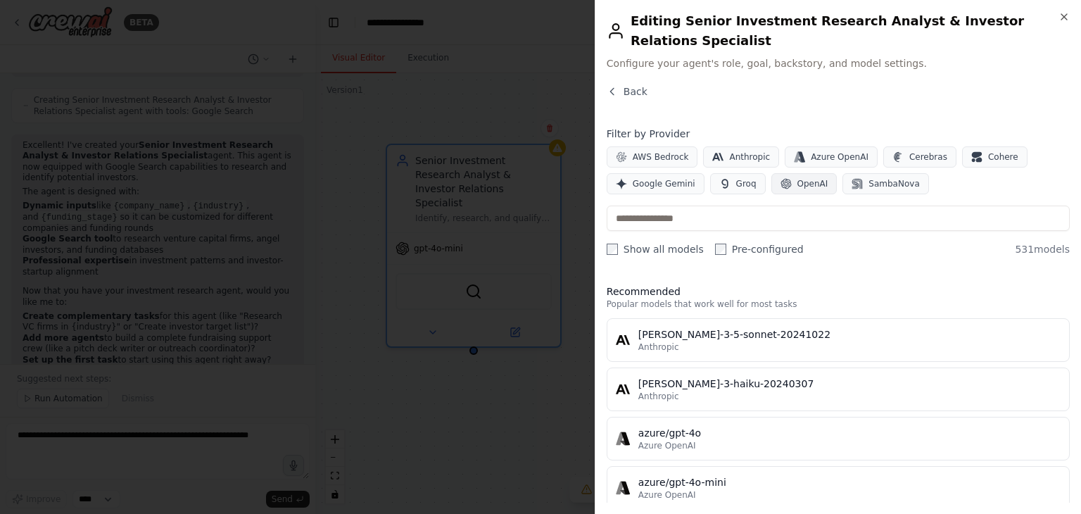
click at [797, 178] on span "OpenAI" at bounding box center [812, 183] width 31 height 11
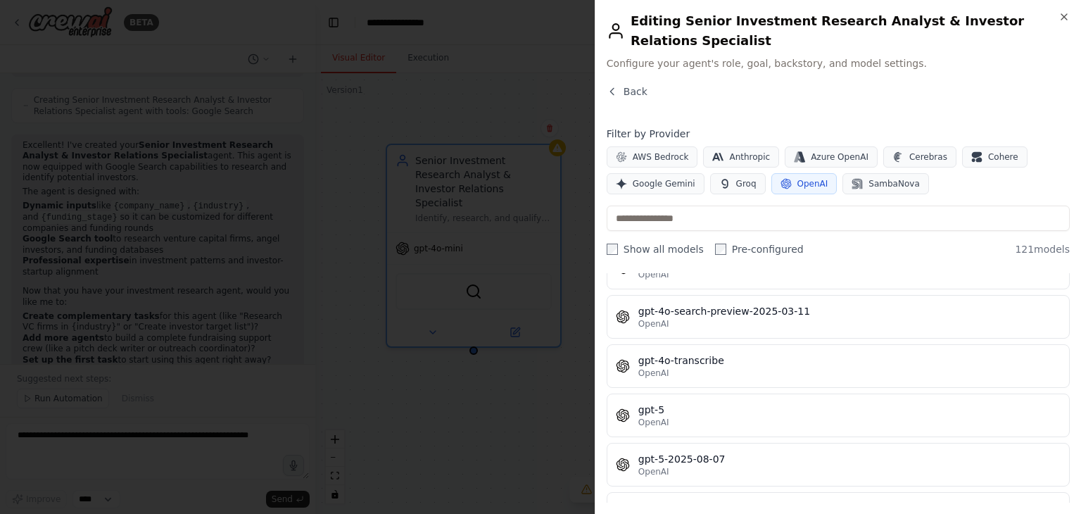
scroll to position [3217, 0]
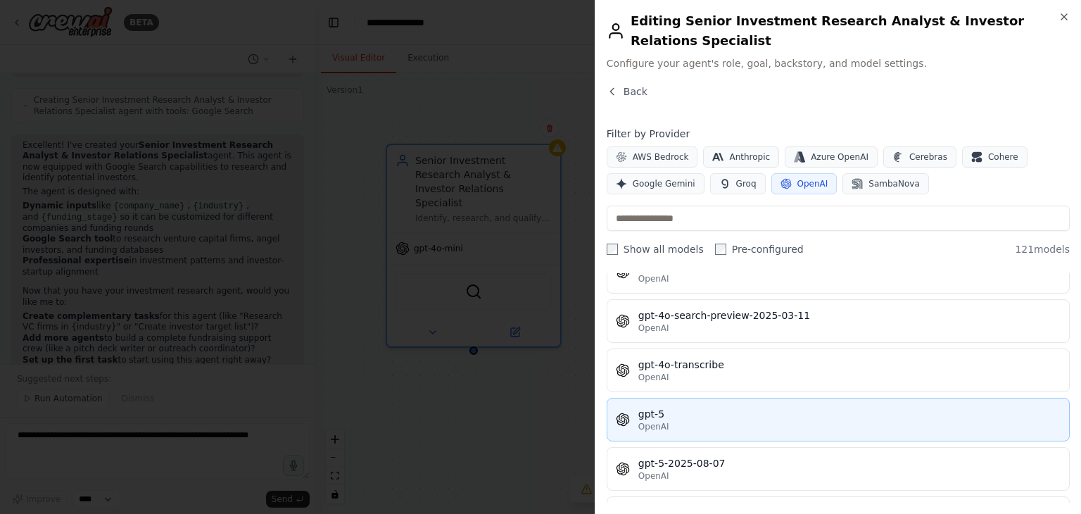
click at [710, 421] on div "OpenAI" at bounding box center [849, 426] width 422 height 11
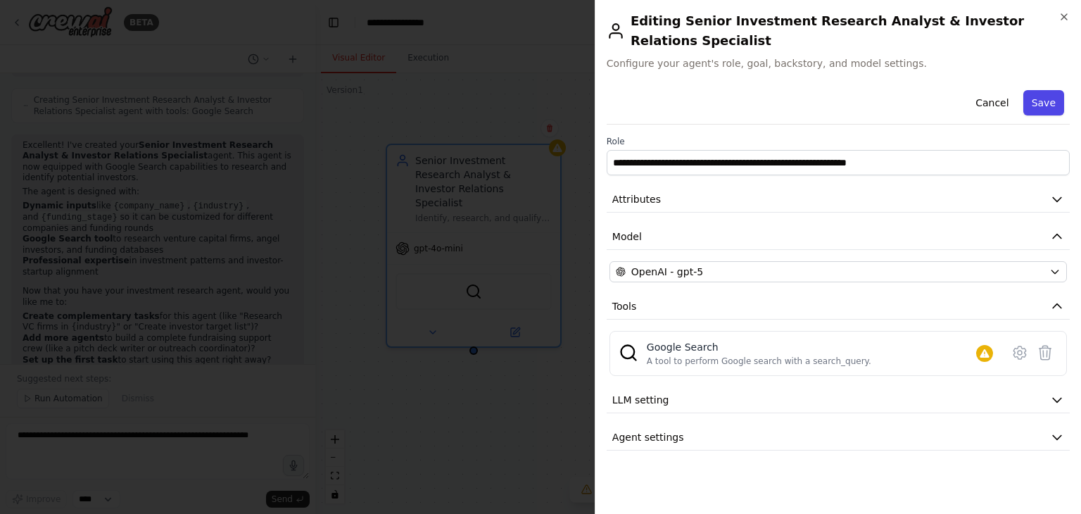
click at [1052, 90] on button "Save" at bounding box center [1043, 102] width 41 height 25
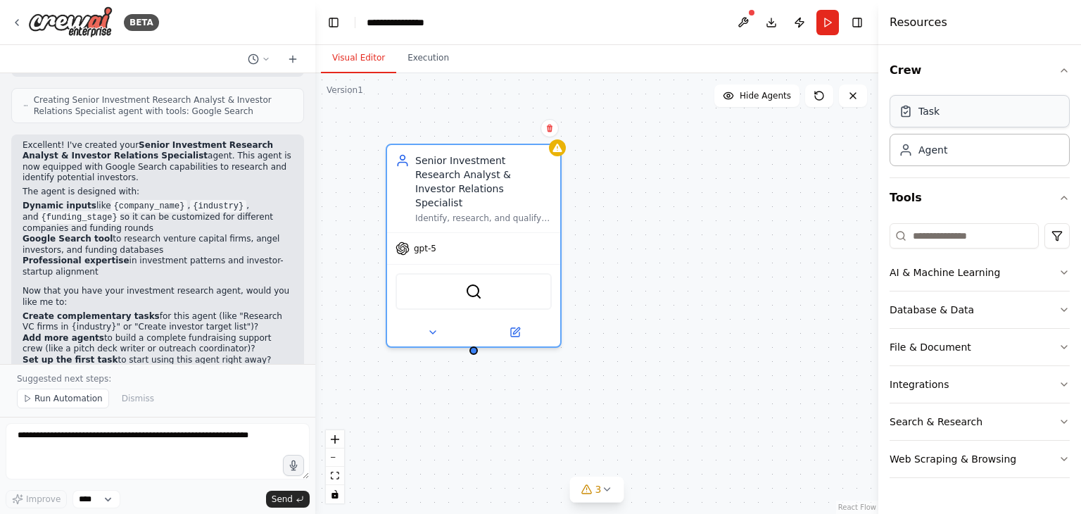
click at [963, 113] on div "Task" at bounding box center [980, 111] width 180 height 32
click at [949, 116] on div "Task" at bounding box center [980, 111] width 180 height 32
click at [518, 325] on icon at bounding box center [515, 329] width 8 height 8
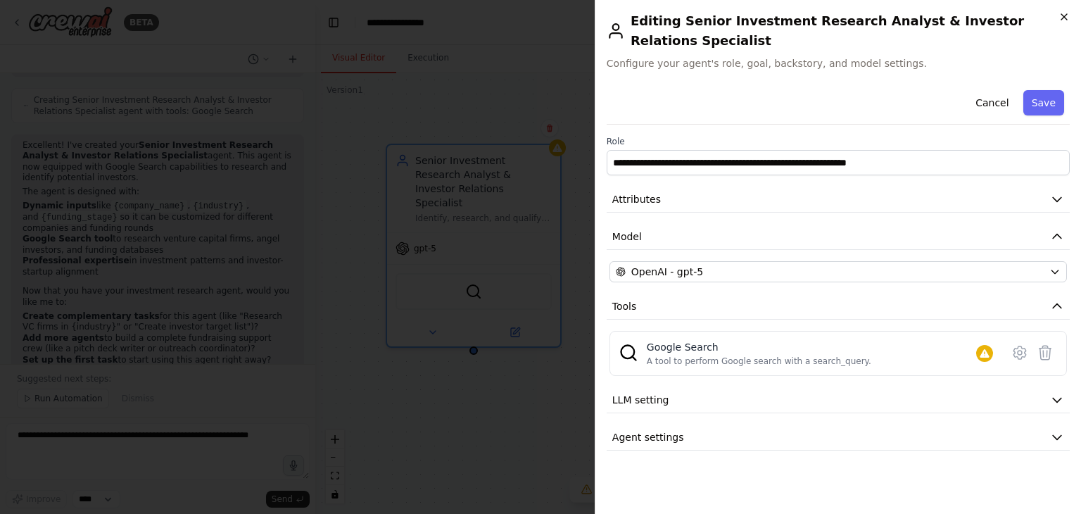
click at [1065, 13] on icon "button" at bounding box center [1064, 16] width 11 height 11
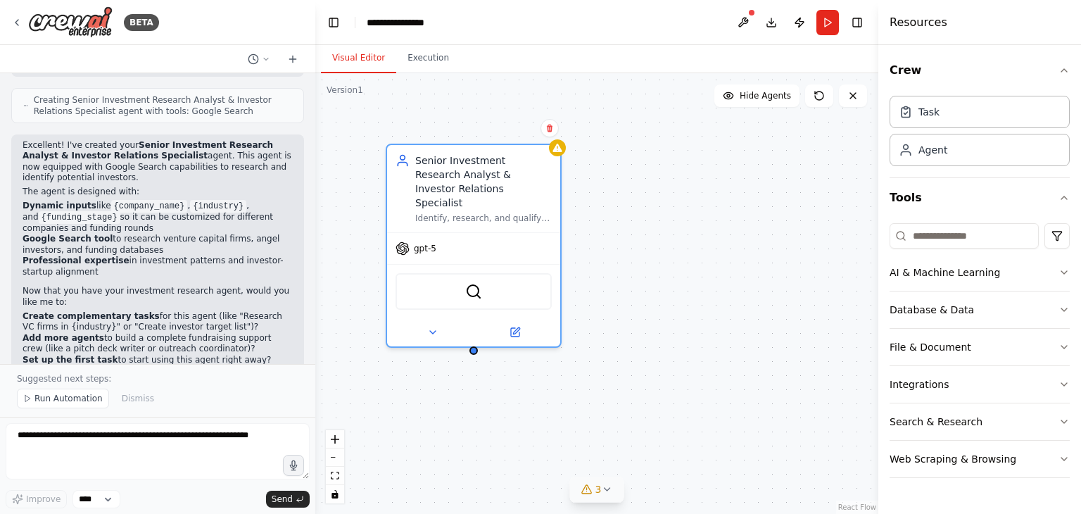
click at [617, 481] on button "3" at bounding box center [597, 489] width 54 height 26
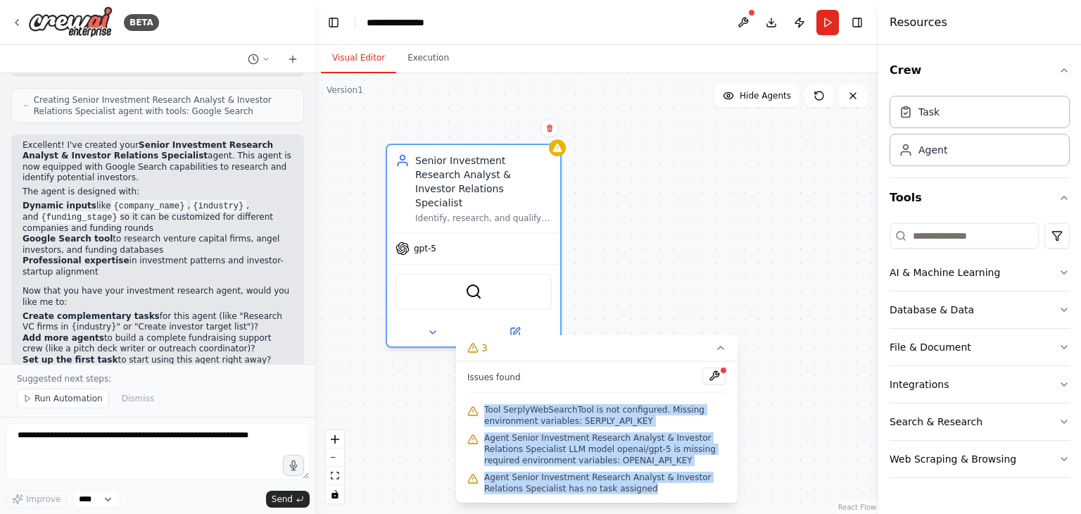
drag, startPoint x: 480, startPoint y: 409, endPoint x: 656, endPoint y: 490, distance: 193.7
click at [656, 490] on div "Issues found Tool SerplyWebSearchTool is not configured. Missing environment va…" at bounding box center [597, 431] width 282 height 141
copy div "Tool SerplyWebSearchTool is not configured. Missing environment variables: SERP…"
click at [975, 154] on div "Agent" at bounding box center [980, 149] width 180 height 32
click at [517, 324] on icon at bounding box center [516, 327] width 6 height 6
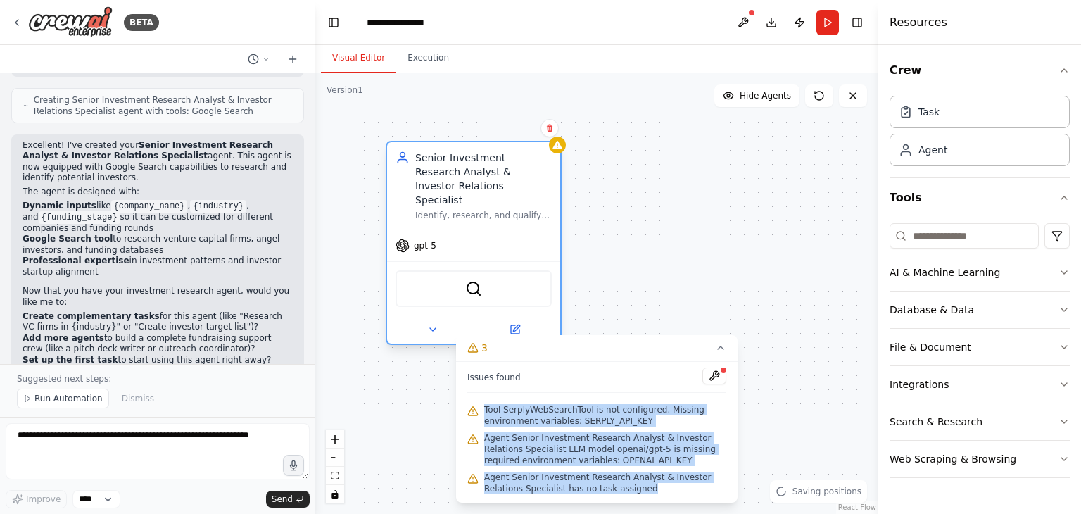
click at [513, 315] on div at bounding box center [473, 329] width 173 height 28
click at [512, 325] on icon at bounding box center [515, 329] width 8 height 8
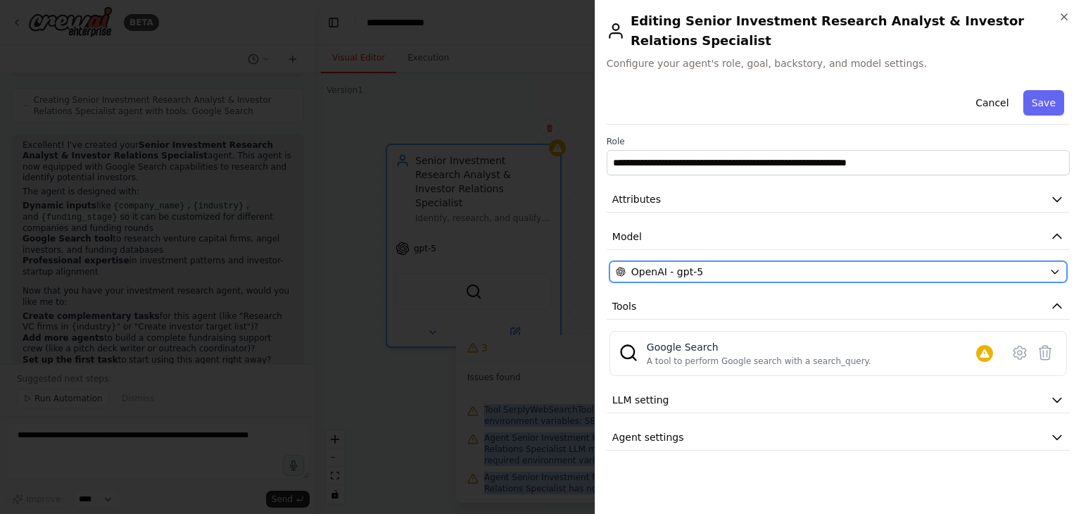
click at [750, 265] on div "OpenAI - gpt-5" at bounding box center [830, 272] width 428 height 14
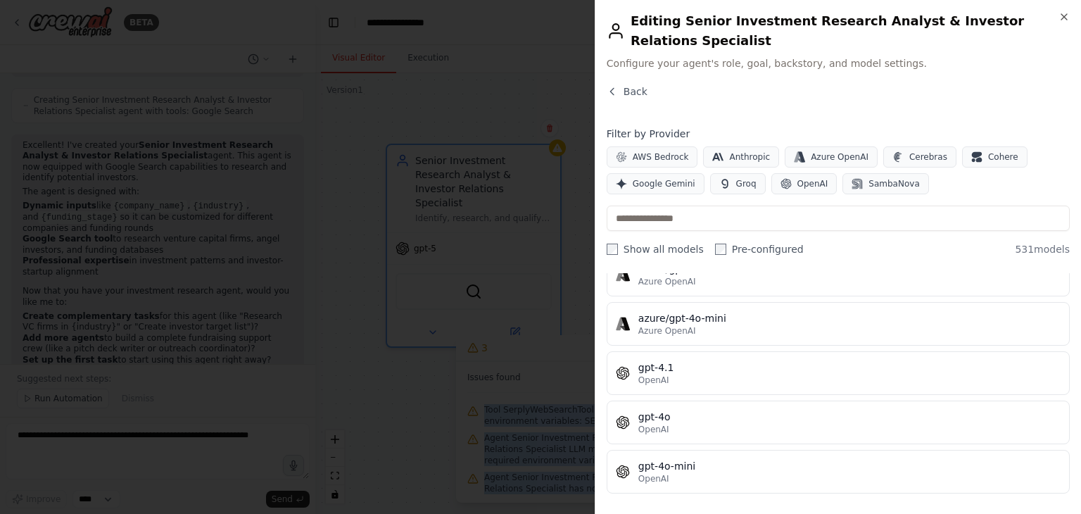
scroll to position [177, 0]
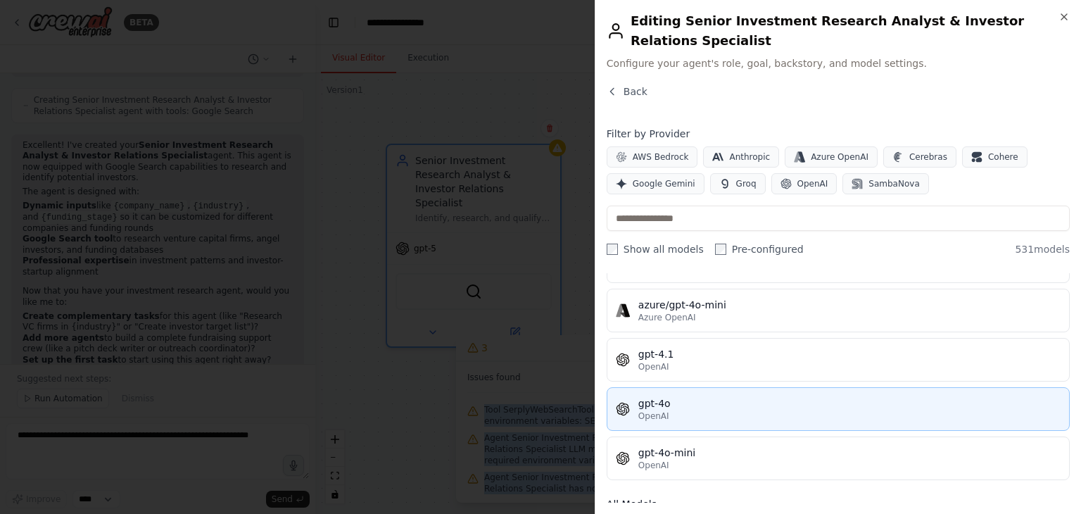
click at [816, 396] on div "gpt-4o" at bounding box center [849, 403] width 422 height 14
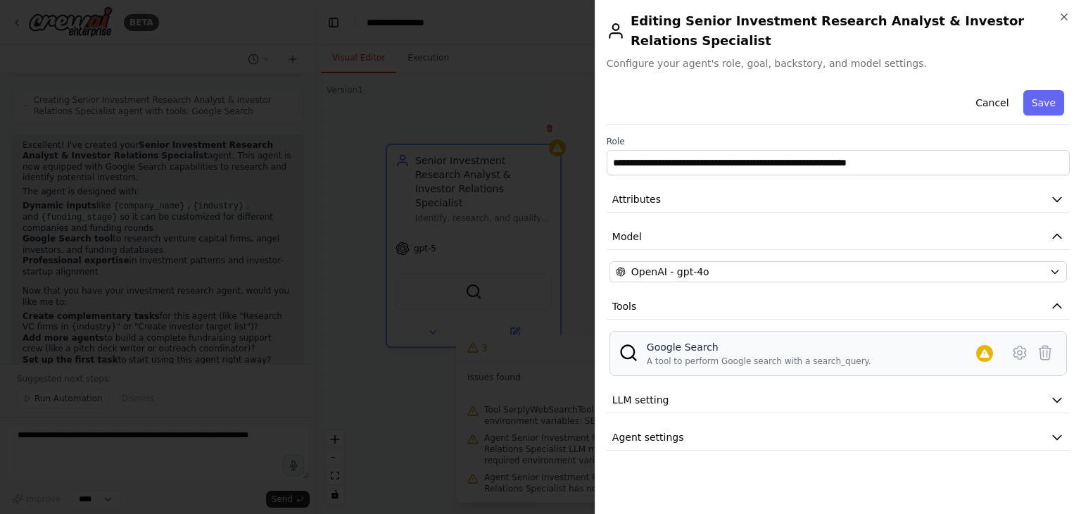
click at [932, 341] on div "Google Search A tool to perform Google search with a search_query." at bounding box center [823, 353] width 352 height 27
click at [912, 340] on div "Google Search A tool to perform Google search with a search_query." at bounding box center [823, 353] width 352 height 27
click at [1028, 344] on icon at bounding box center [1019, 352] width 17 height 17
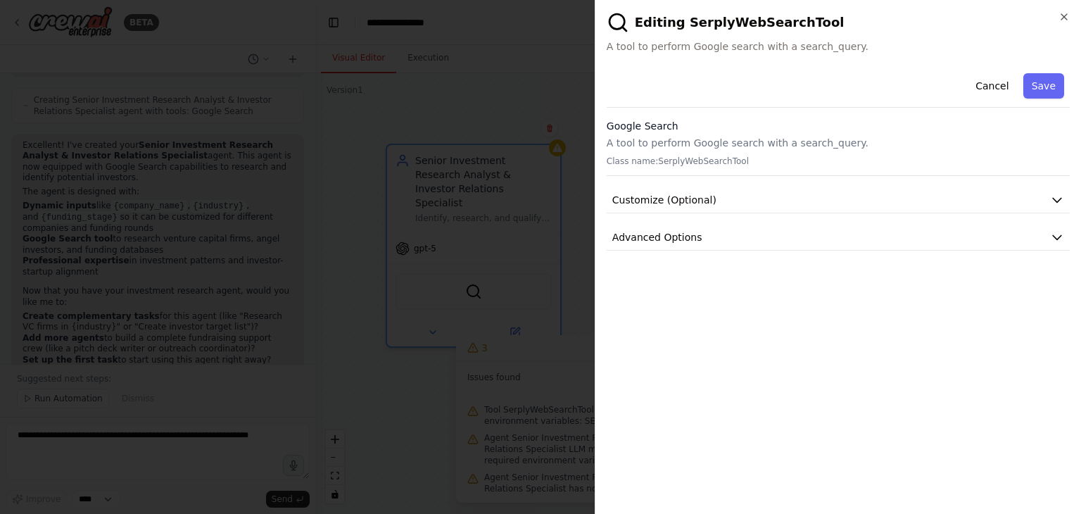
click at [794, 151] on div "Google Search A tool to perform Google search with a search_query. Class name: …" at bounding box center [838, 147] width 463 height 57
click at [811, 191] on button "Customize (Optional)" at bounding box center [838, 200] width 463 height 26
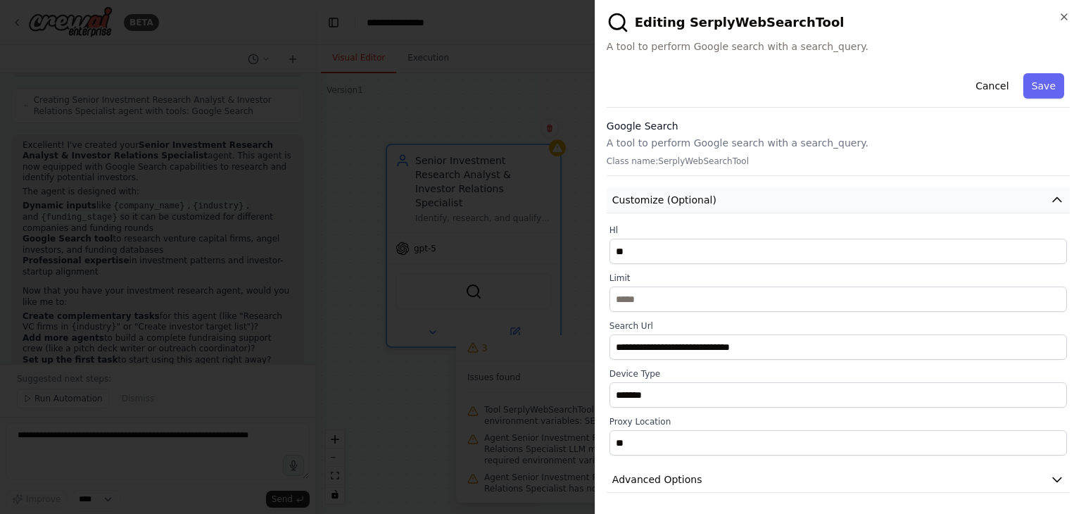
click at [811, 191] on button "Customize (Optional)" at bounding box center [838, 200] width 463 height 26
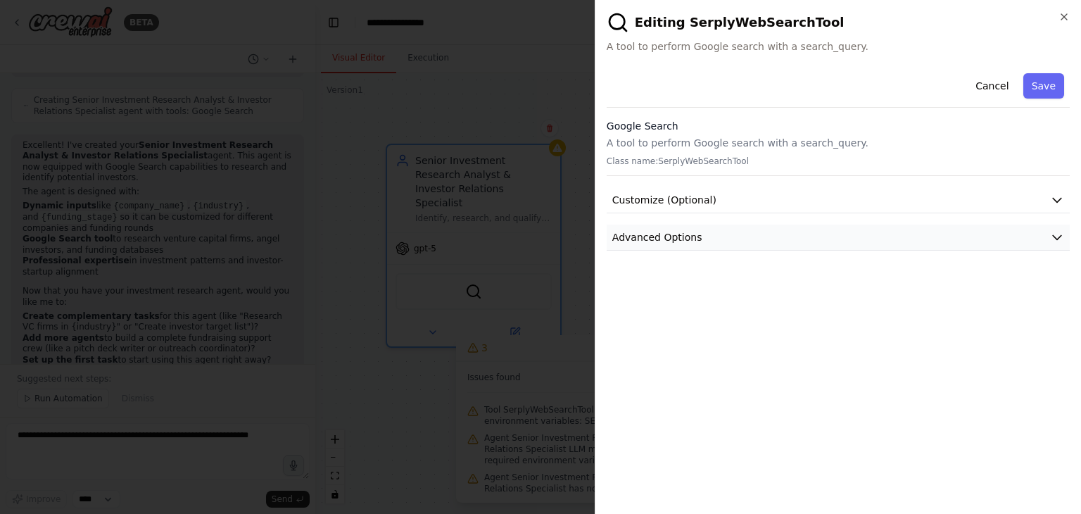
click at [792, 228] on button "Advanced Options" at bounding box center [838, 238] width 463 height 26
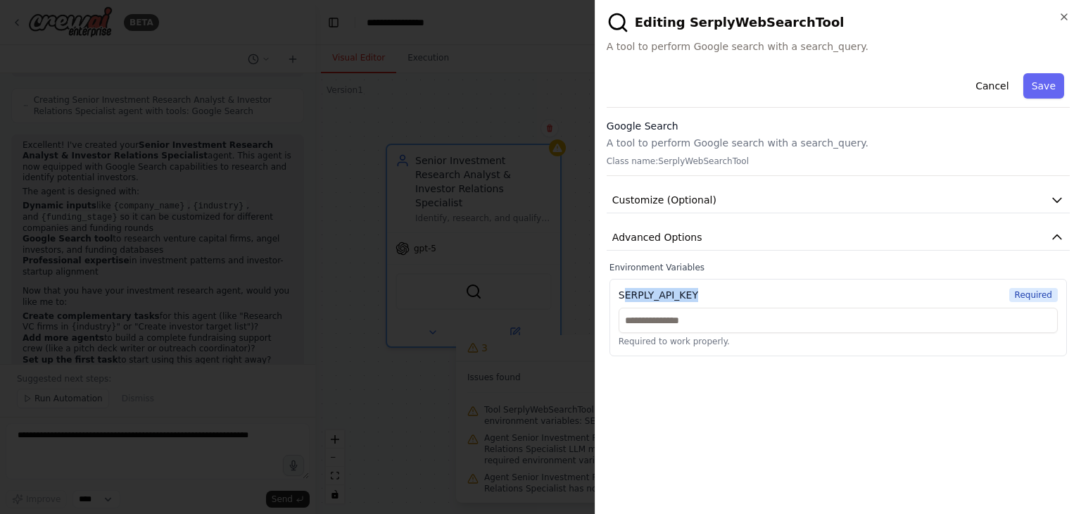
drag, startPoint x: 693, startPoint y: 296, endPoint x: 622, endPoint y: 284, distance: 72.1
click at [622, 284] on div "SERPLY_API_KEY Required Required to work properly." at bounding box center [838, 317] width 457 height 77
drag, startPoint x: 701, startPoint y: 283, endPoint x: 615, endPoint y: 299, distance: 87.4
click at [615, 299] on div "SERPLY_API_KEY Required Required to work properly." at bounding box center [838, 317] width 457 height 77
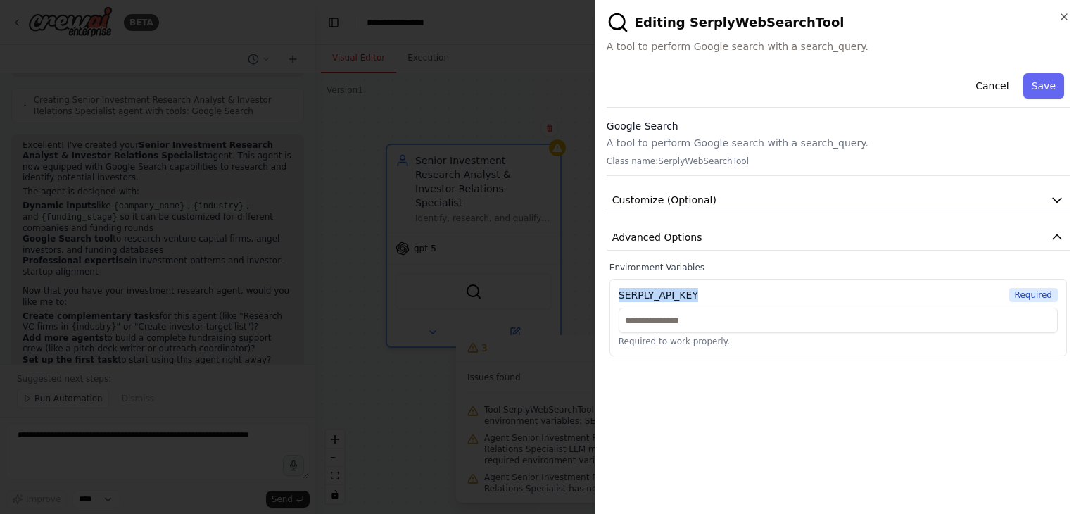
copy div "SERPLY_API_KEY"
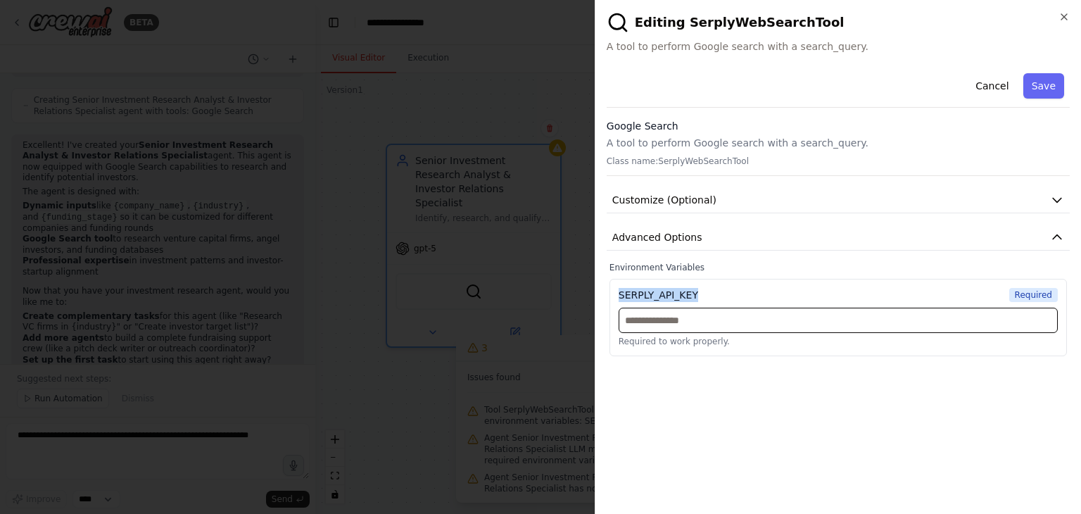
click at [726, 321] on input "text" at bounding box center [838, 320] width 439 height 25
paste input "**********"
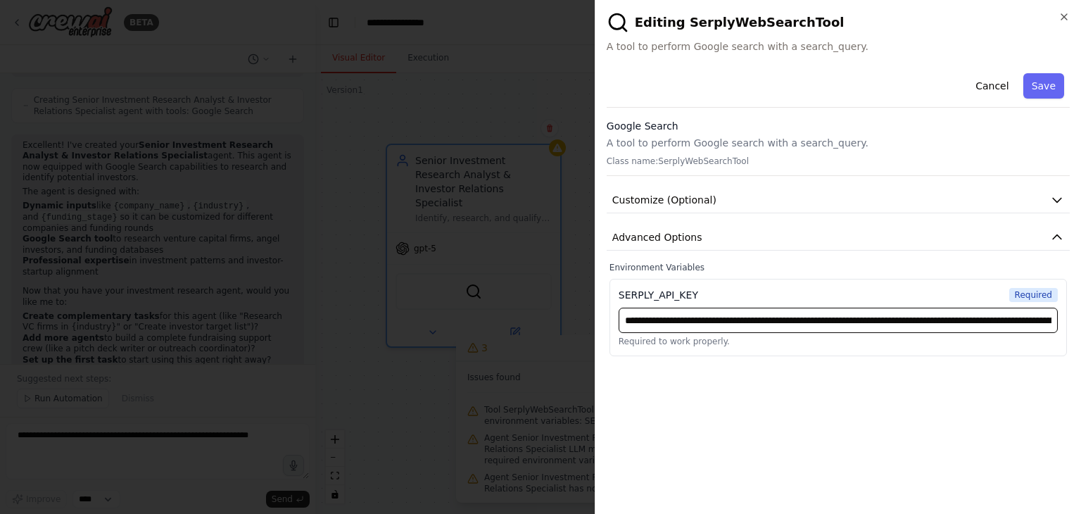
scroll to position [0, 123]
type input "**********"
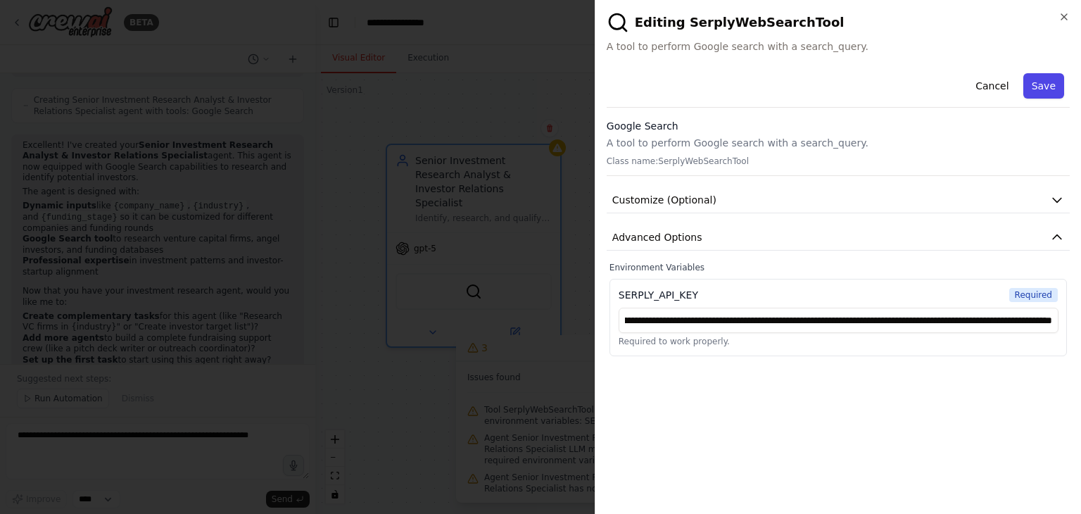
click at [1045, 80] on button "Save" at bounding box center [1043, 85] width 41 height 25
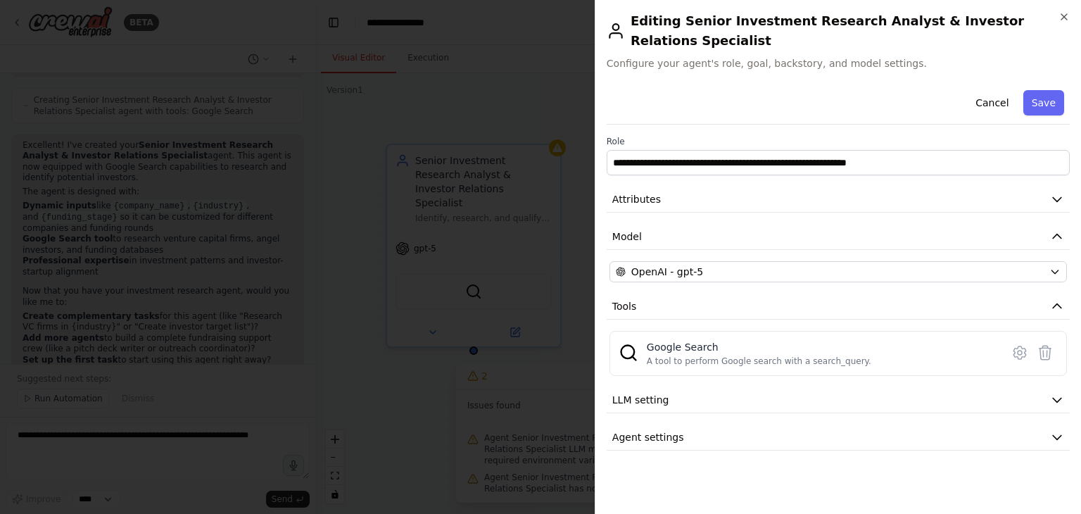
click at [1045, 90] on button "Save" at bounding box center [1043, 102] width 41 height 25
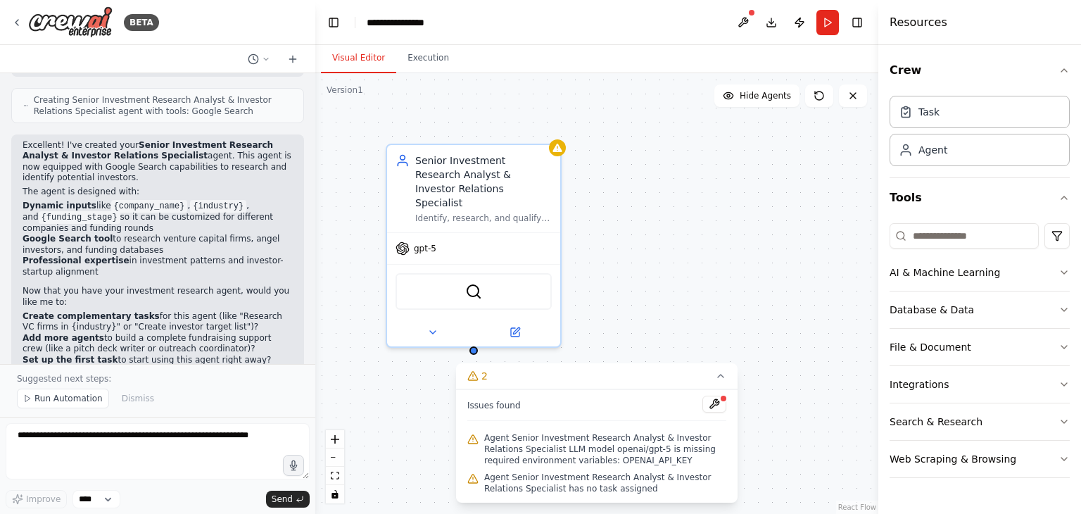
click at [706, 343] on div "Senior Investment Research Analyst & Investor Relations Specialist Identify, re…" at bounding box center [596, 293] width 563 height 441
click at [715, 399] on button at bounding box center [714, 404] width 24 height 17
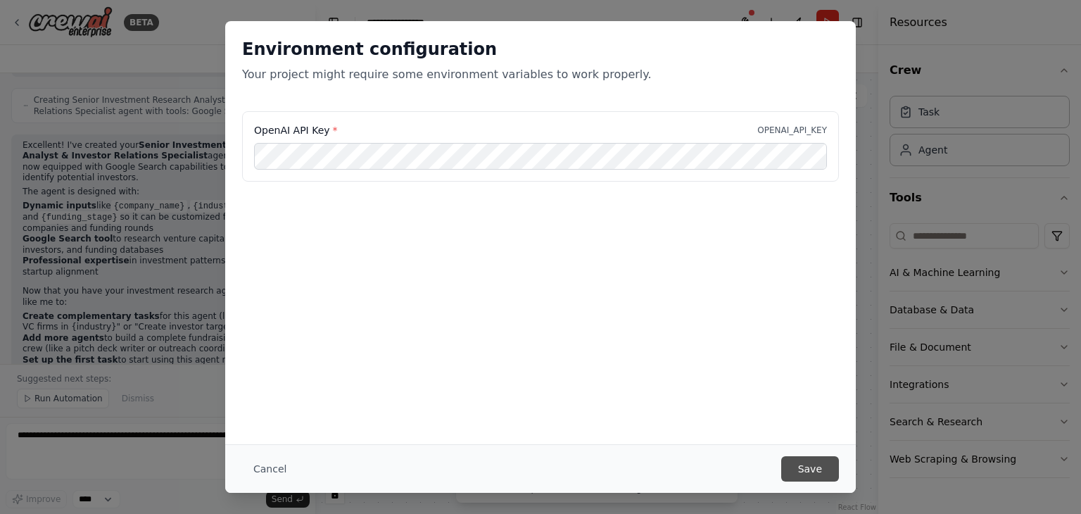
click at [812, 472] on button "Save" at bounding box center [810, 468] width 58 height 25
